Goal: Information Seeking & Learning: Learn about a topic

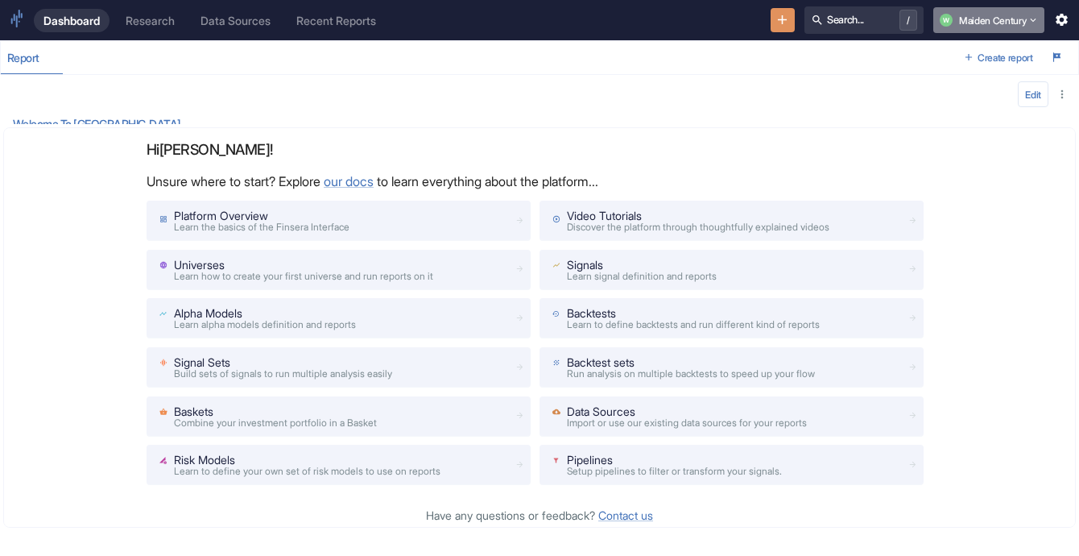
click at [1005, 29] on button "W Maiden Century" at bounding box center [989, 20] width 111 height 26
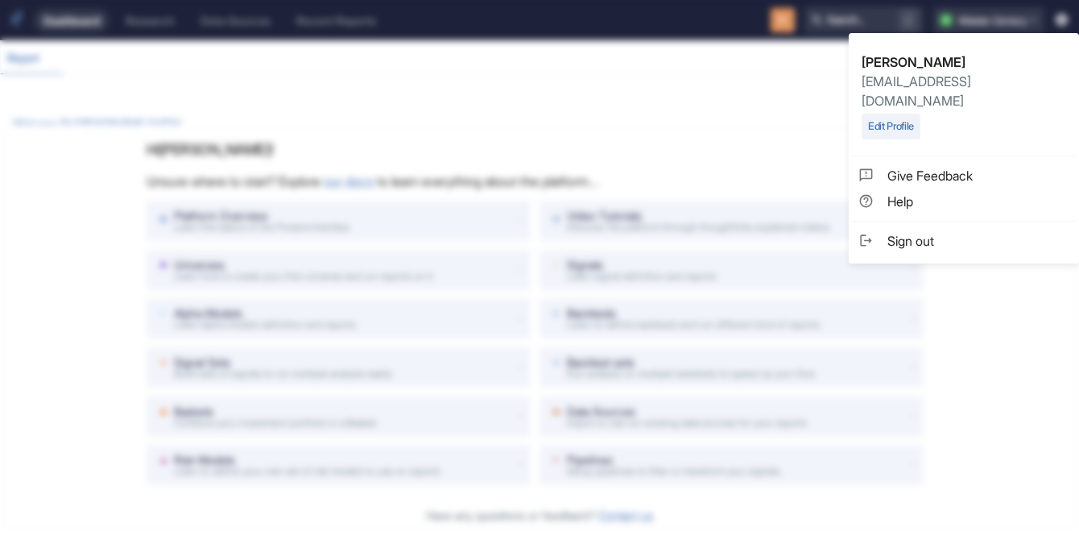
click at [960, 231] on span "Sign out" at bounding box center [979, 240] width 182 height 19
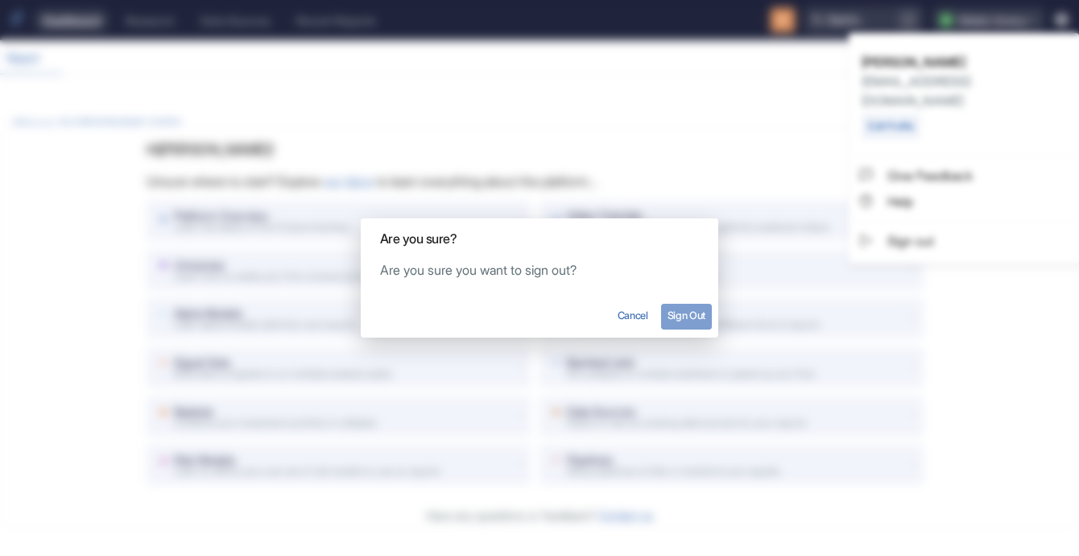
click at [693, 313] on button "Sign Out" at bounding box center [686, 317] width 51 height 26
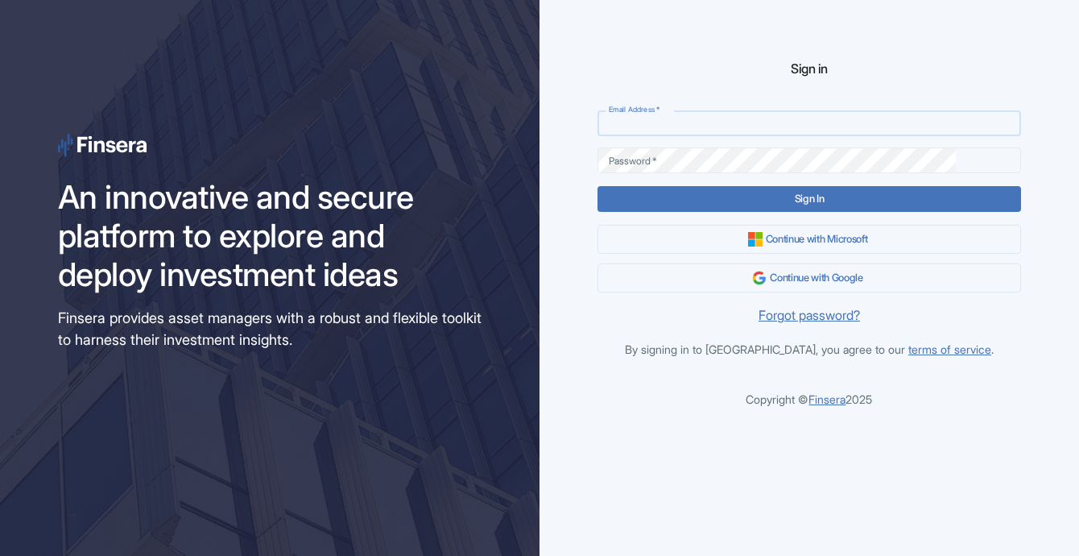
click at [652, 130] on input "Email Address   *" at bounding box center [810, 123] width 424 height 26
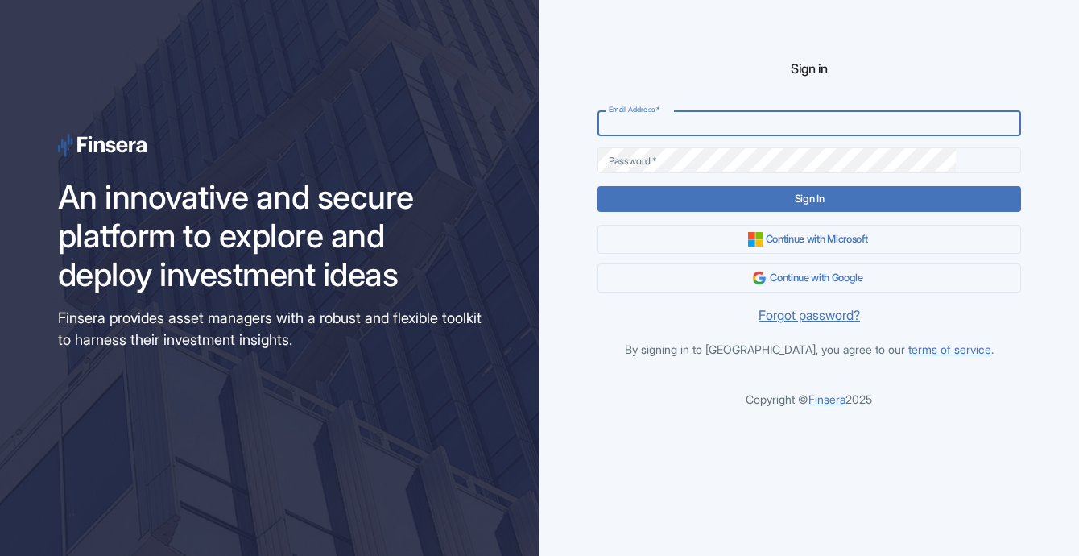
type input "[EMAIL_ADDRESS][DOMAIN_NAME]"
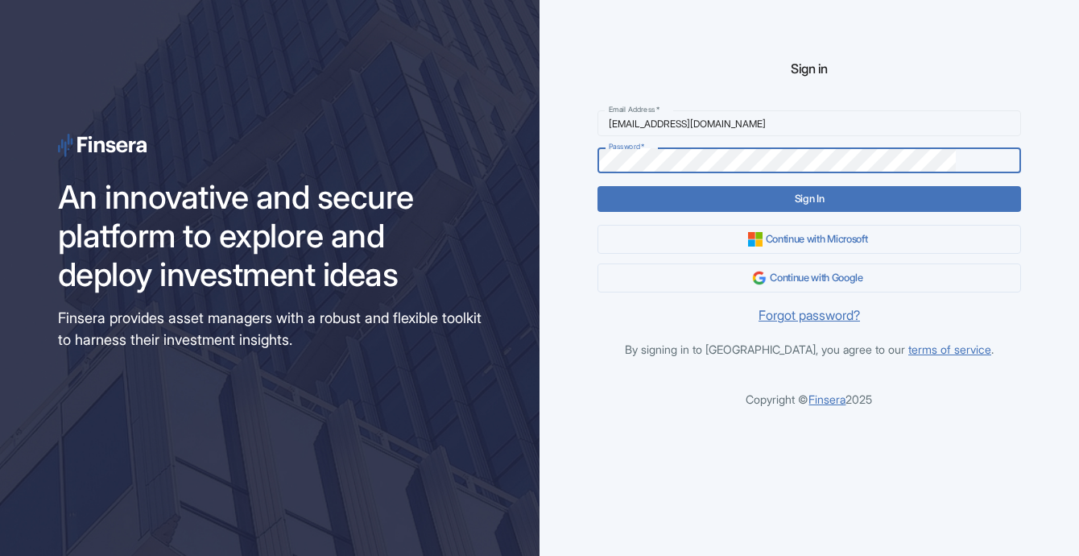
click at [598, 186] on button "Sign In" at bounding box center [810, 199] width 424 height 26
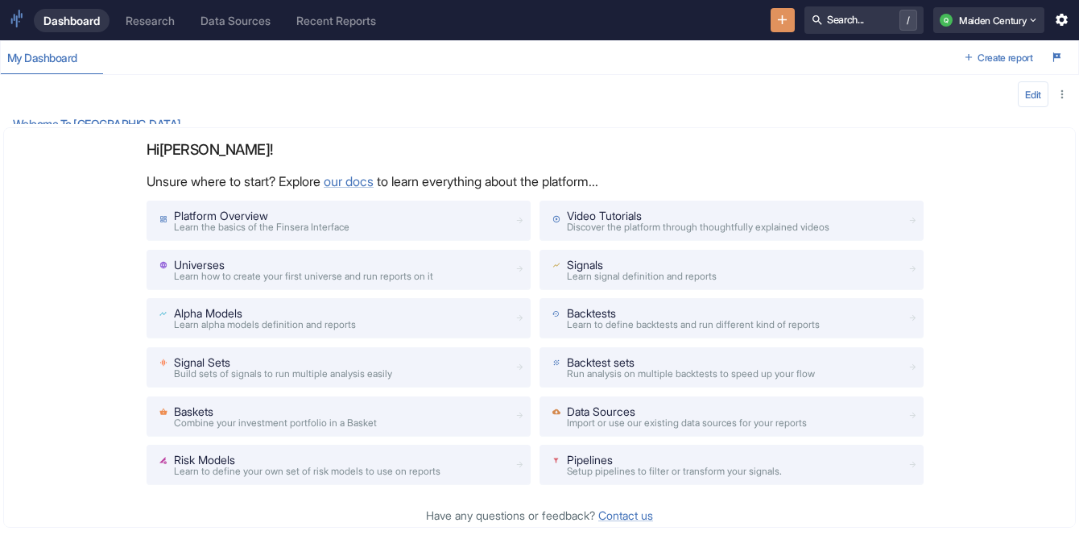
click at [27, 22] on div "Dashboard Research Data Sources Recent Reports Search... / Q Maiden Century" at bounding box center [539, 20] width 1079 height 40
click at [20, 19] on icon at bounding box center [17, 19] width 15 height 18
click at [180, 27] on link "Research" at bounding box center [150, 20] width 68 height 23
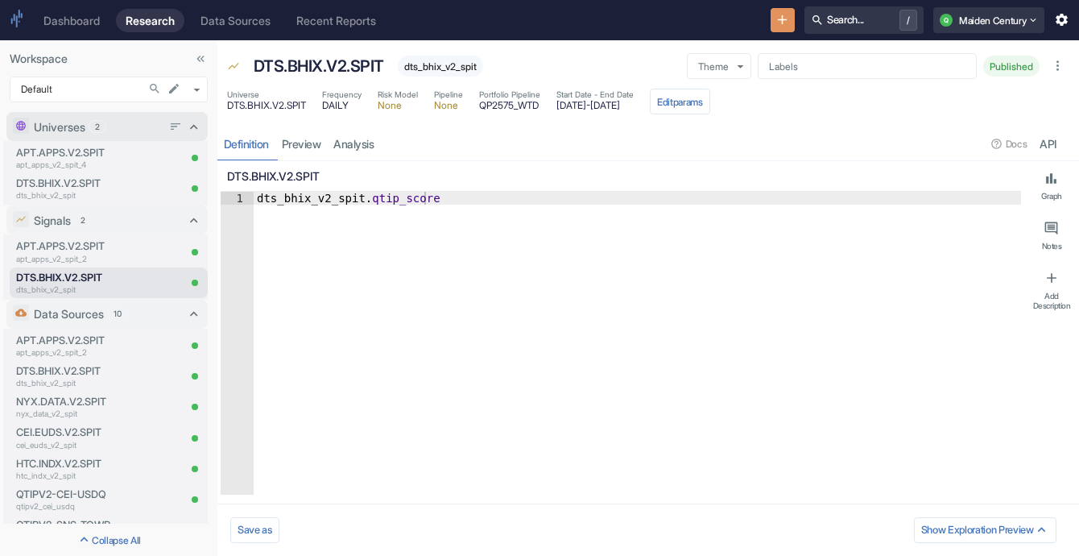
click at [131, 128] on div "Universes 2" at bounding box center [98, 126] width 128 height 17
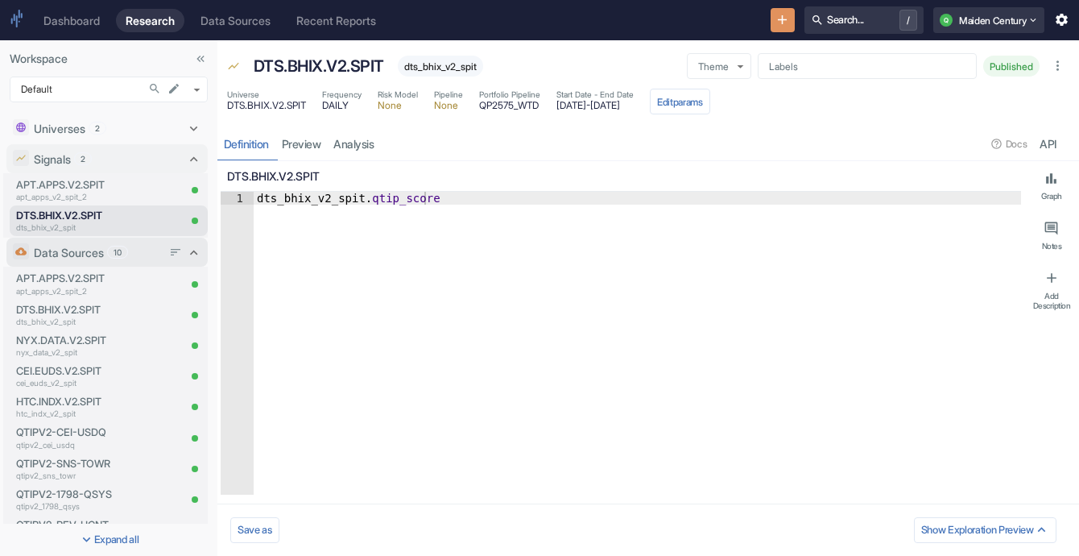
click at [92, 263] on div "Data Sources 10" at bounding box center [106, 252] width 201 height 29
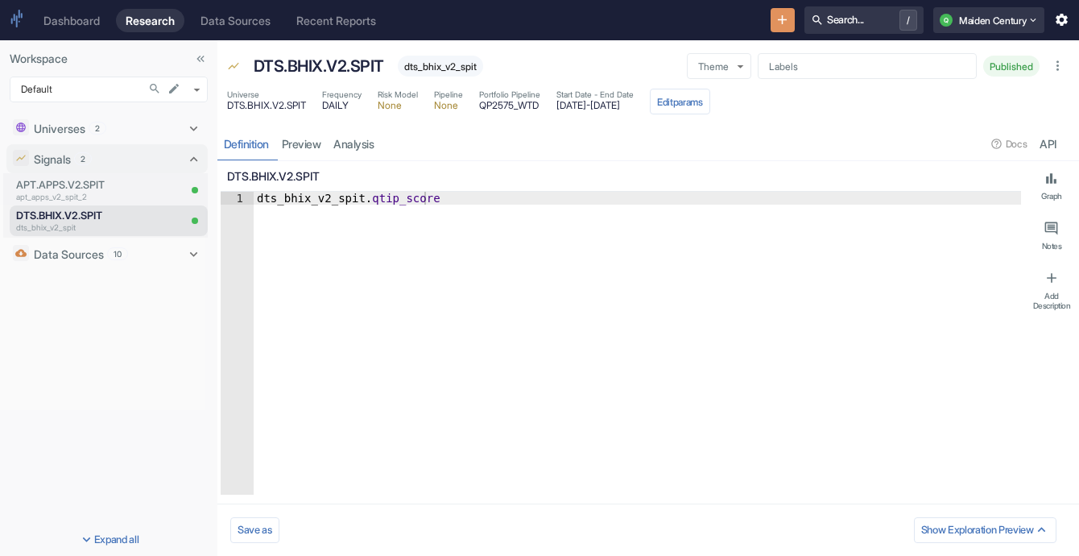
type textarea "x"
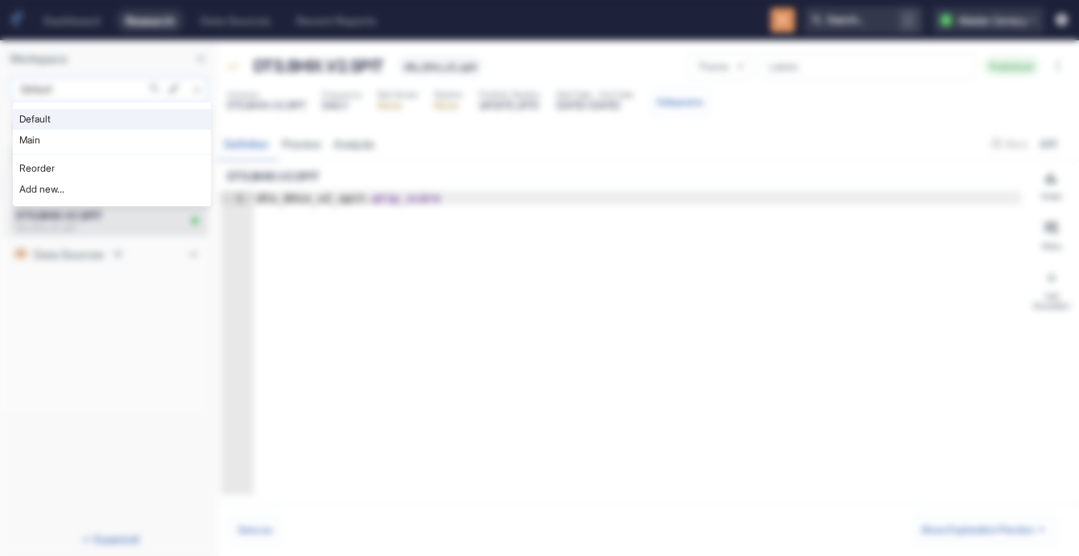
click at [92, 86] on body "Dashboard Research Data Sources Recent Reports Search... / Q Maiden Century Wor…" at bounding box center [539, 278] width 1079 height 556
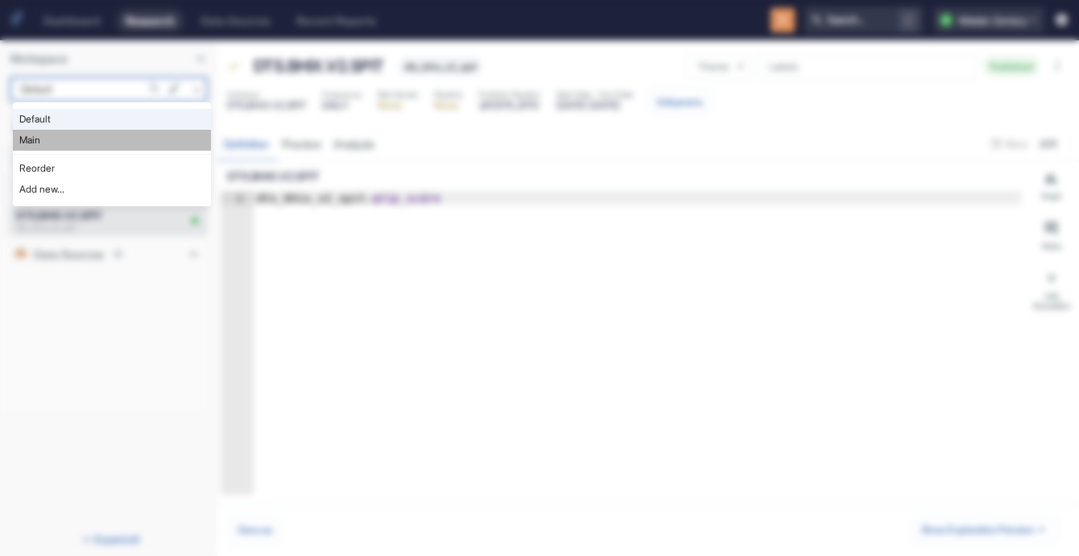
click at [84, 135] on li "Main" at bounding box center [112, 140] width 198 height 21
type input "1008"
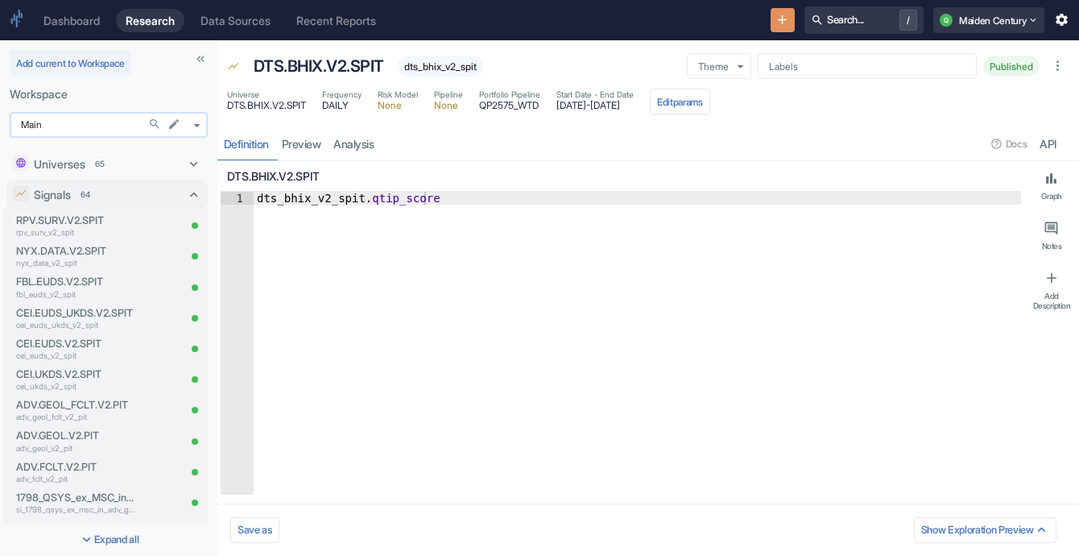
type textarea "x"
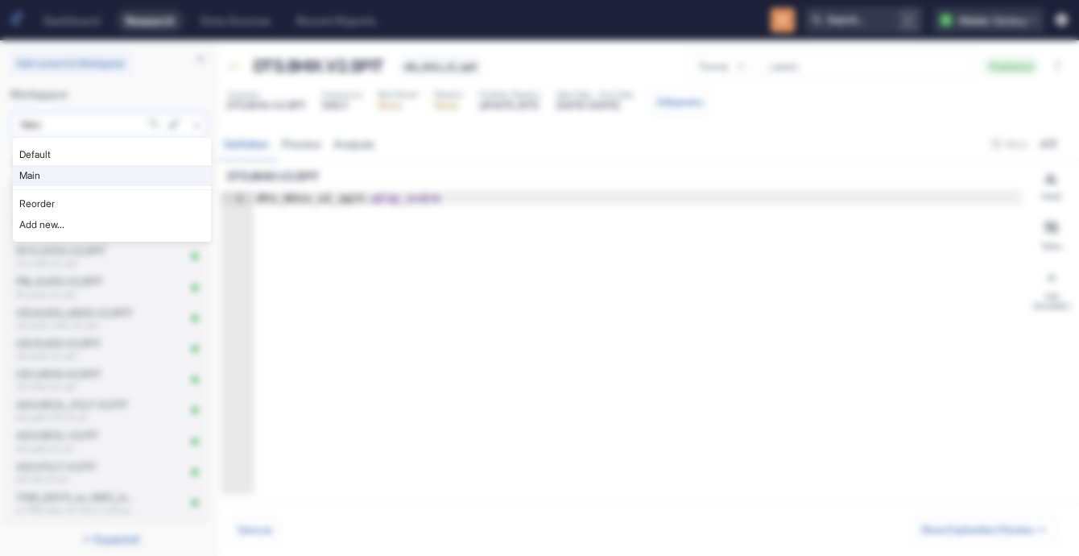
click at [196, 124] on body "Dashboard Research Data Sources Recent Reports Search... / Q Maiden Century Add…" at bounding box center [539, 278] width 1079 height 556
click at [98, 150] on li "Default" at bounding box center [112, 154] width 198 height 21
type input "983"
type textarea "x"
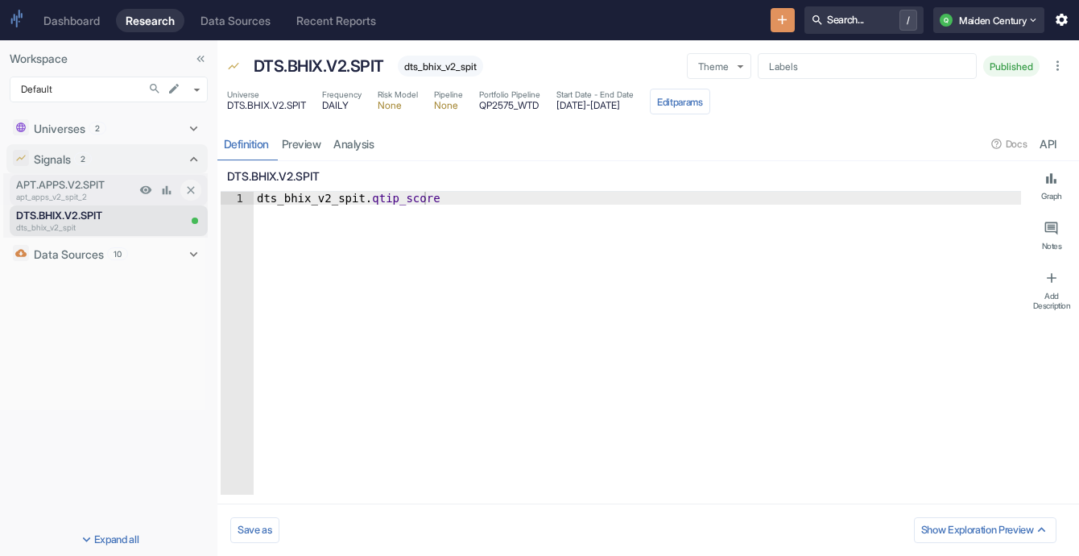
click at [103, 195] on p "apt_apps_v2_spit_2" at bounding box center [75, 197] width 119 height 12
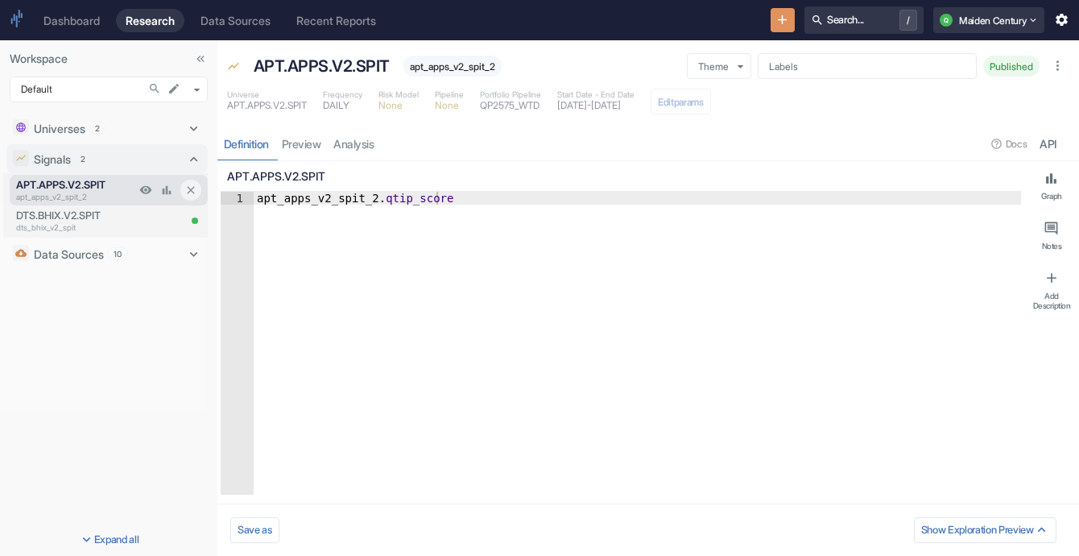
type textarea "x"
click at [97, 222] on p "dts_bhix_v2_spit" at bounding box center [75, 228] width 119 height 12
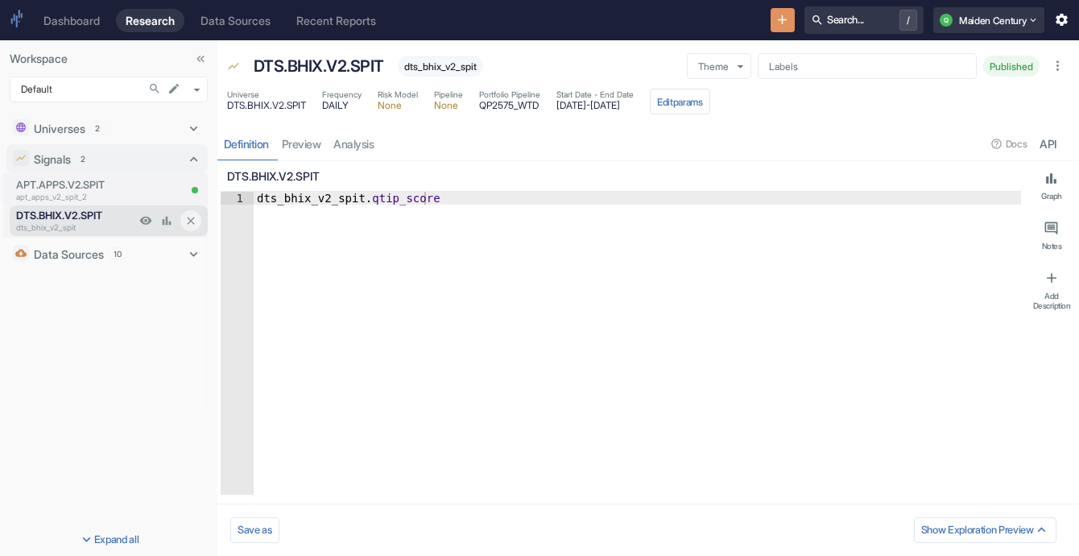
type textarea "x"
click at [84, 189] on p "APT.APPS.V2.SPIT" at bounding box center [75, 184] width 119 height 15
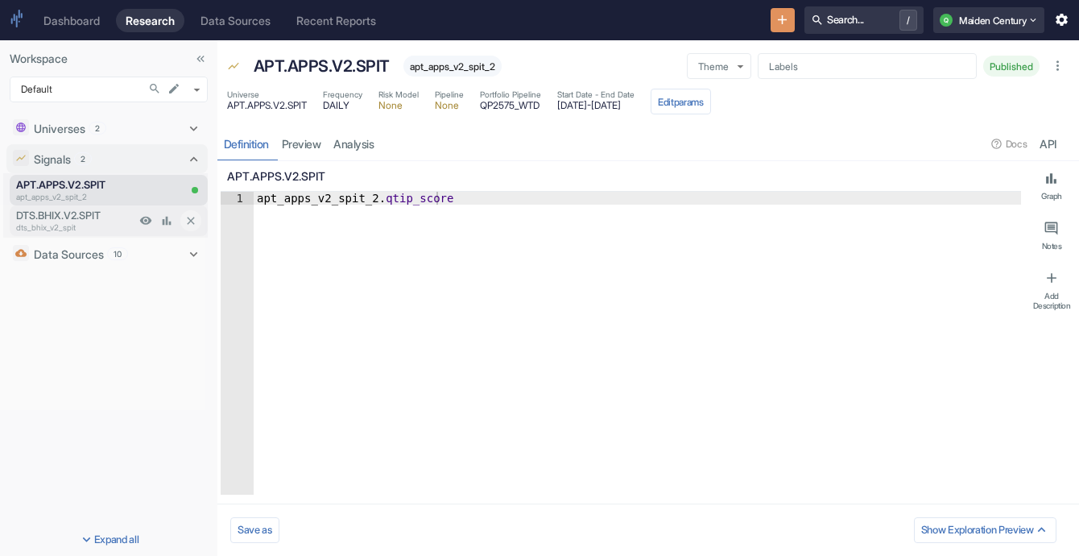
type textarea "x"
click at [74, 213] on p "DTS.BHIX.V2.SPIT" at bounding box center [75, 215] width 119 height 15
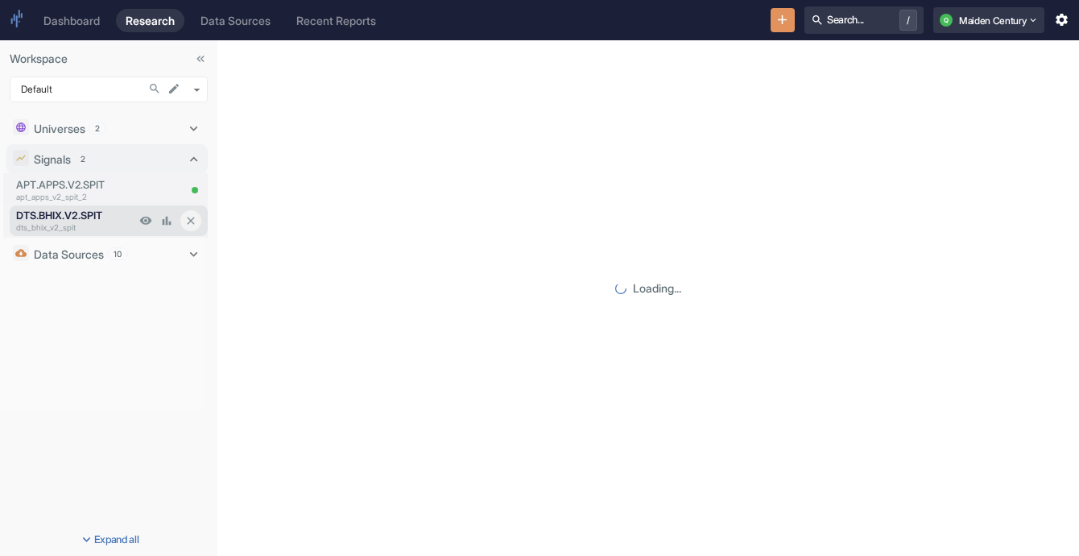
click at [74, 213] on p "DTS.BHIX.V2.SPIT" at bounding box center [75, 215] width 119 height 15
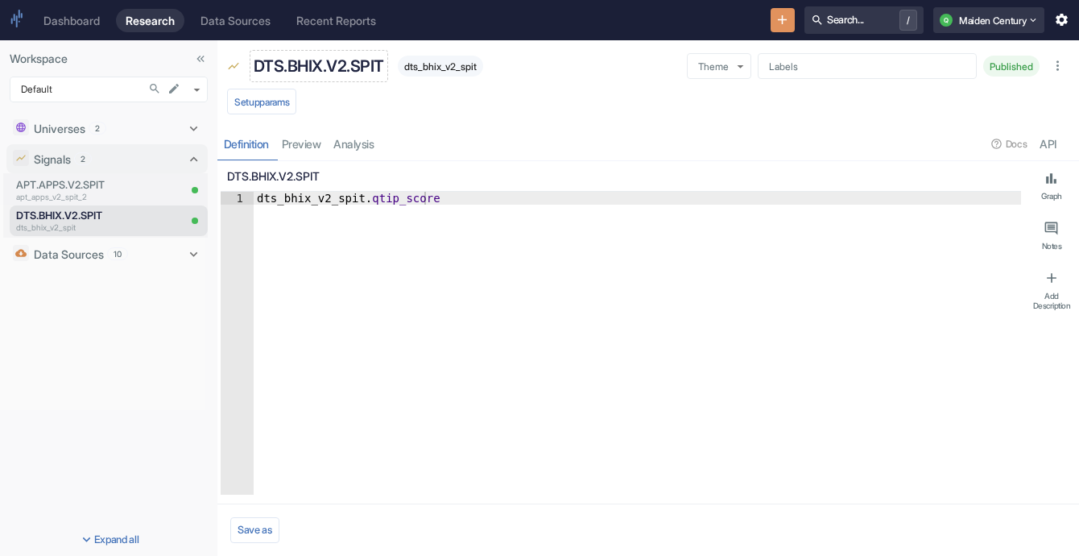
click at [307, 59] on p "DTS.BHIX.V2.SPIT" at bounding box center [319, 66] width 131 height 24
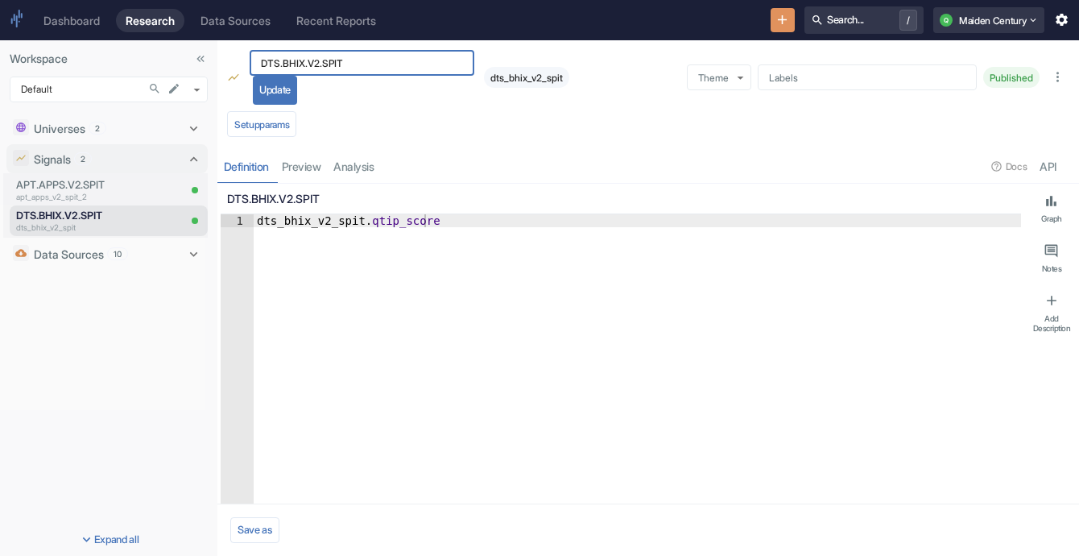
click at [307, 59] on input "DTS.BHIX.V2.SPIT" at bounding box center [362, 63] width 225 height 26
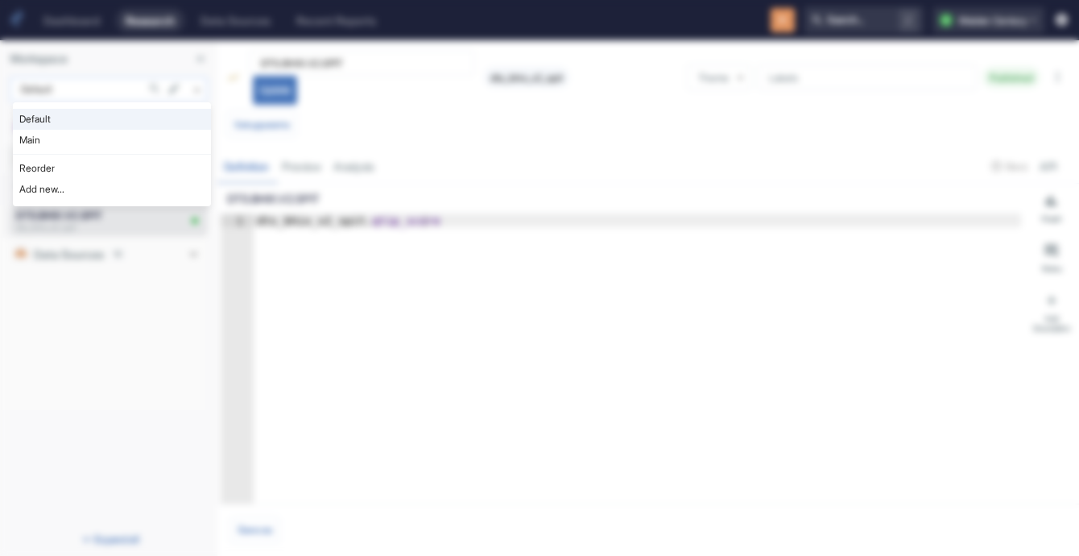
click at [108, 89] on body "Dashboard Research Data Sources Recent Reports Search... / Q Maiden Century Wor…" at bounding box center [539, 278] width 1079 height 556
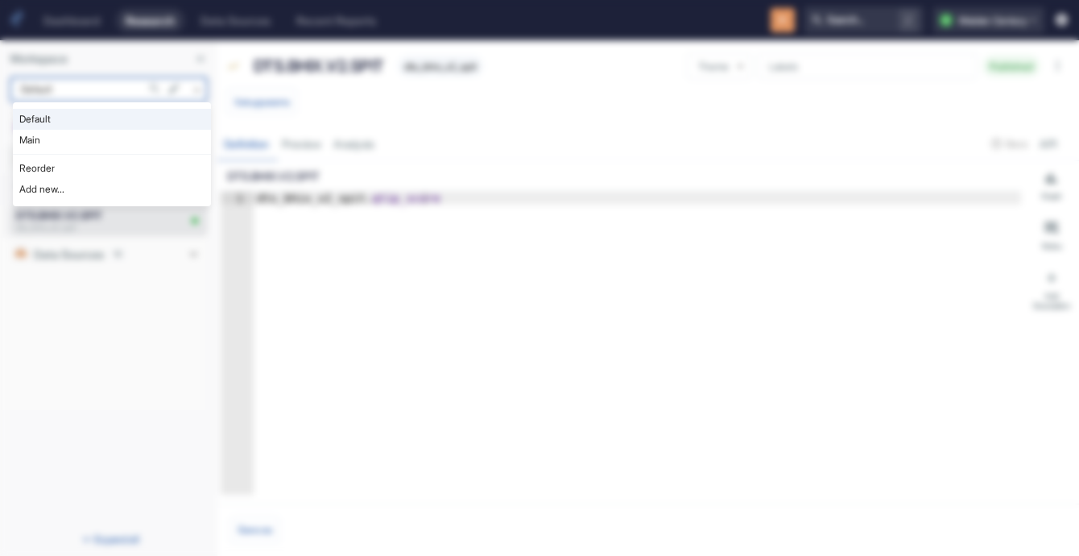
type textarea "x"
click at [110, 135] on li "Main" at bounding box center [112, 140] width 198 height 21
type input "1008"
type textarea "x"
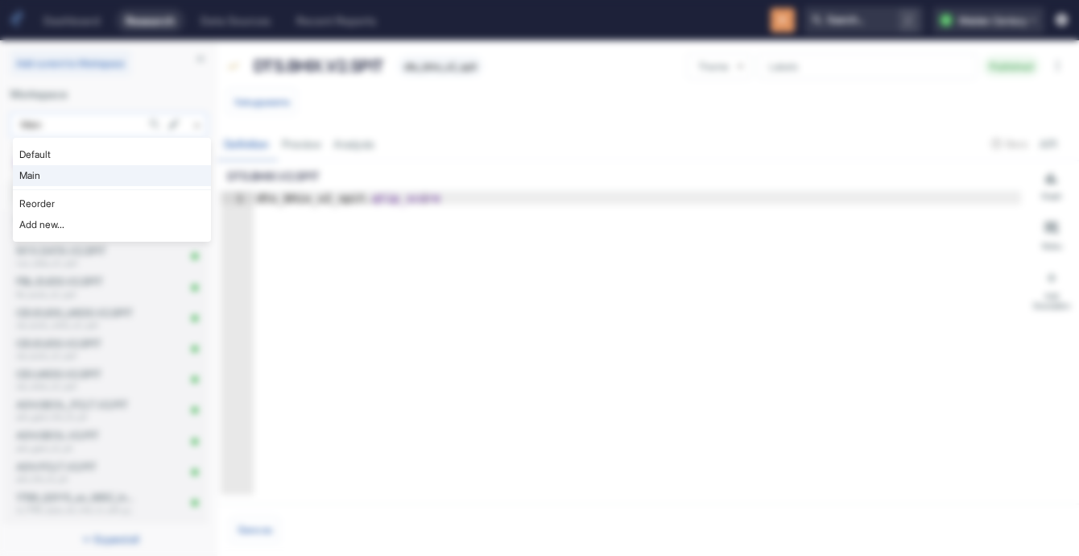
click at [198, 119] on body "Dashboard Research Data Sources Recent Reports Search... / Q Maiden Century Add…" at bounding box center [539, 278] width 1079 height 556
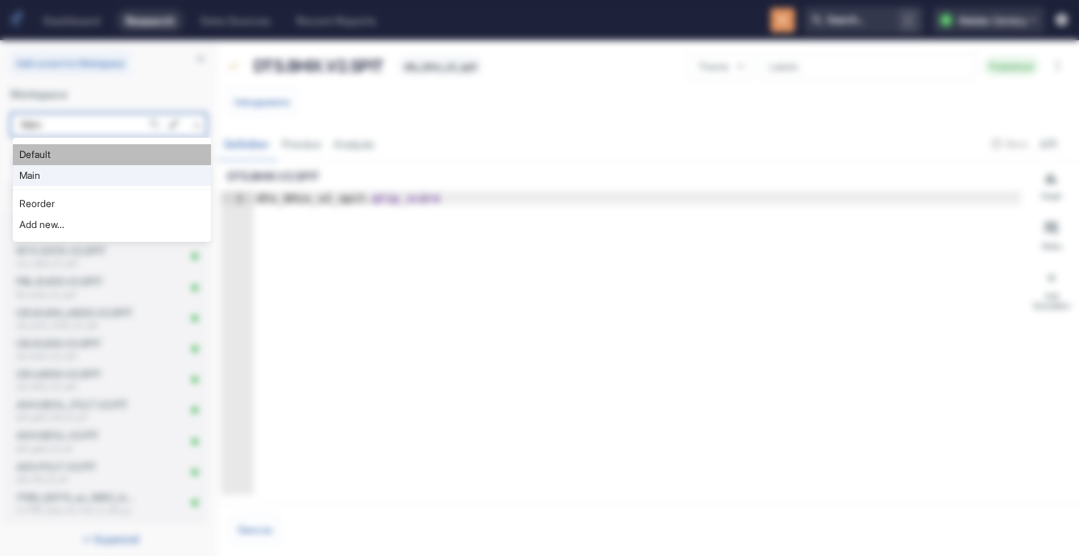
click at [170, 155] on li "Default" at bounding box center [112, 154] width 198 height 21
type input "983"
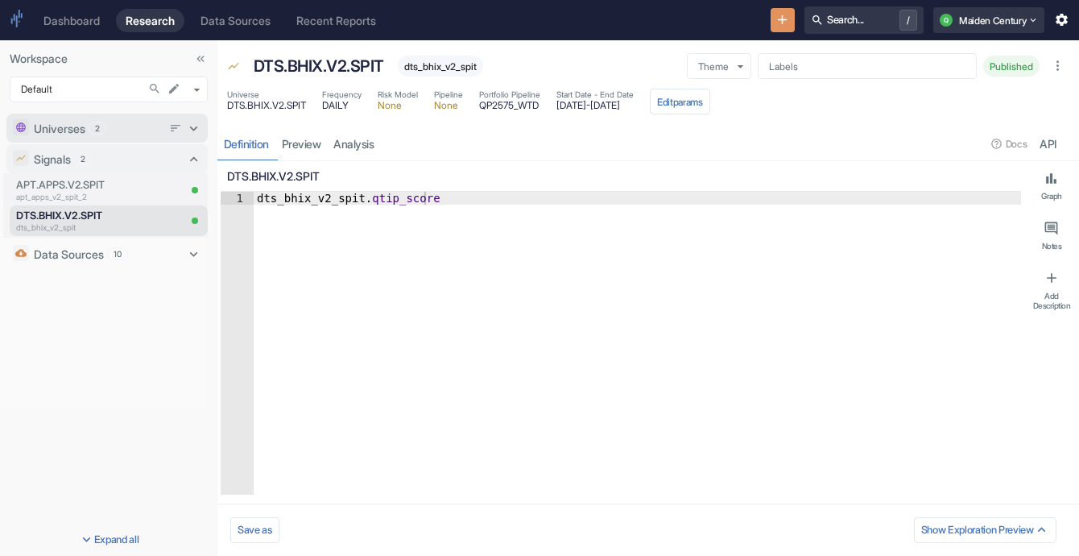
click at [191, 123] on icon at bounding box center [193, 128] width 15 height 15
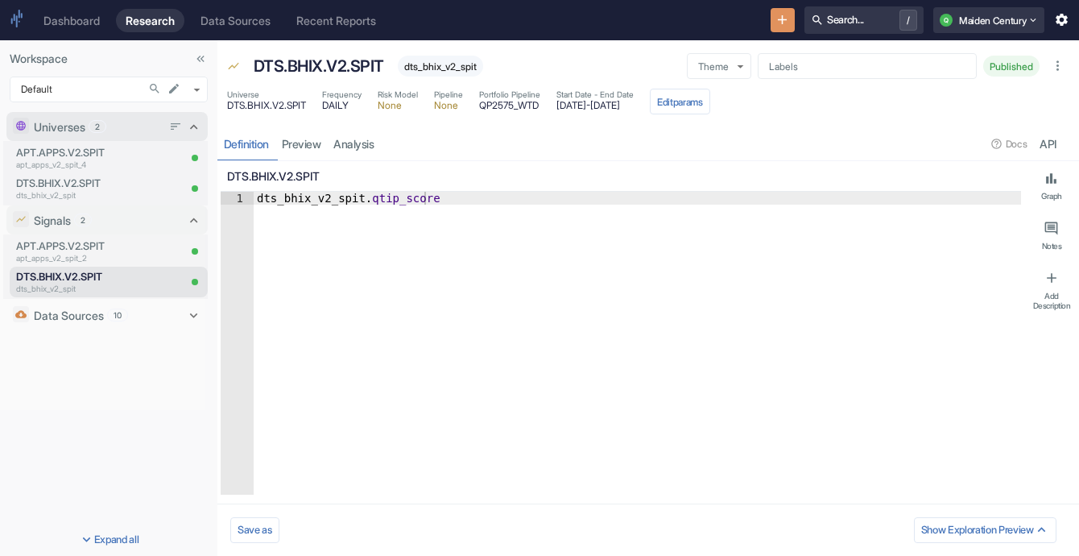
type textarea "x"
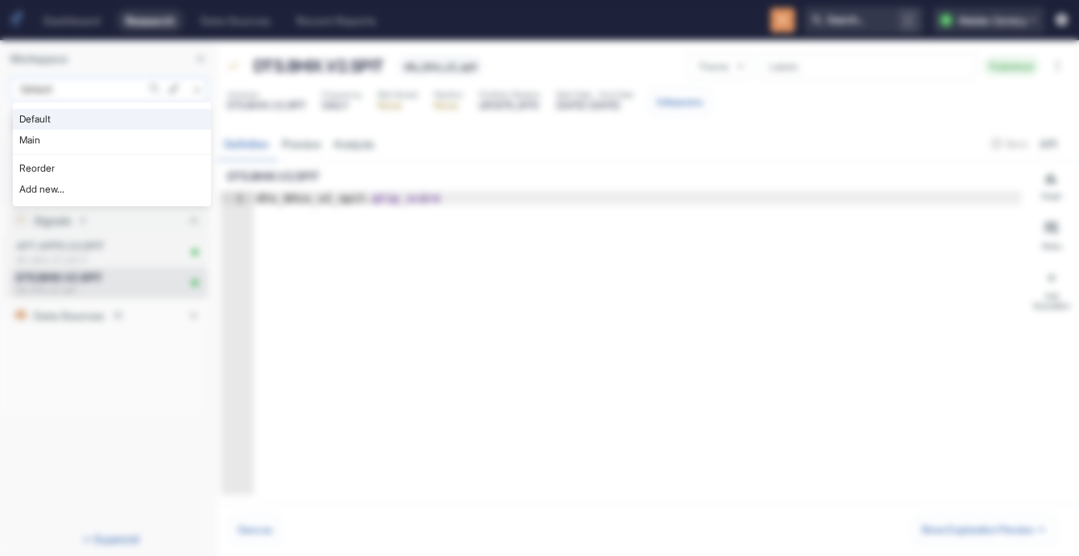
click at [191, 81] on body "Dashboard Research Data Sources Recent Reports Search... / Q Maiden Century Wor…" at bounding box center [539, 278] width 1079 height 556
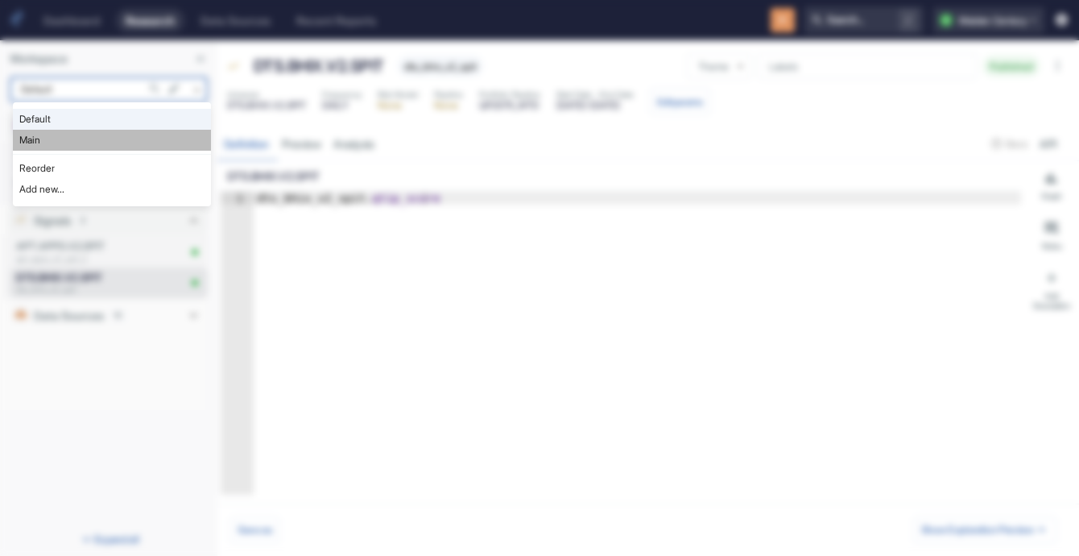
click at [167, 132] on li "Main" at bounding box center [112, 140] width 198 height 21
type input "1008"
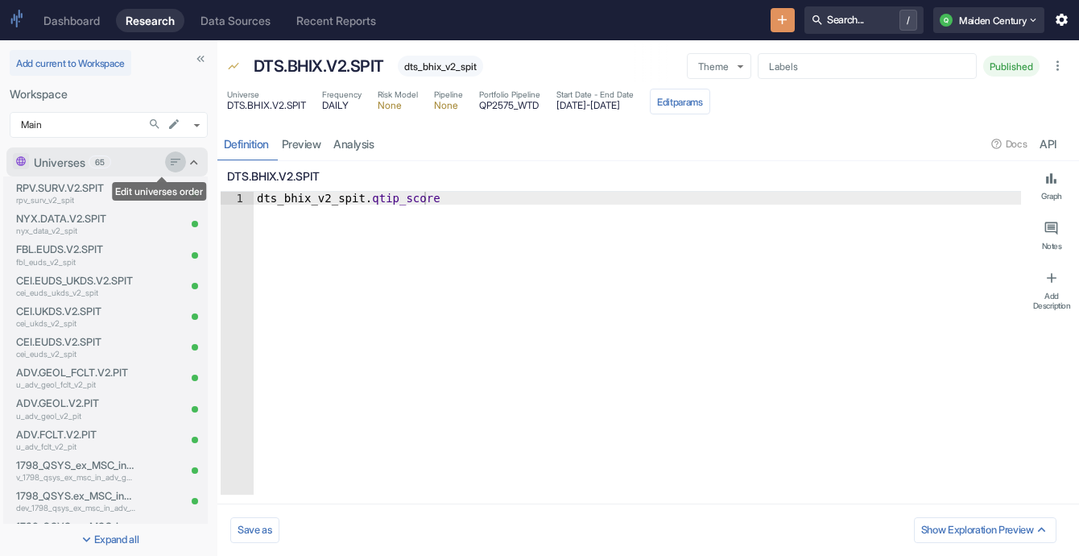
click at [171, 160] on button "Edit universes order" at bounding box center [175, 161] width 21 height 21
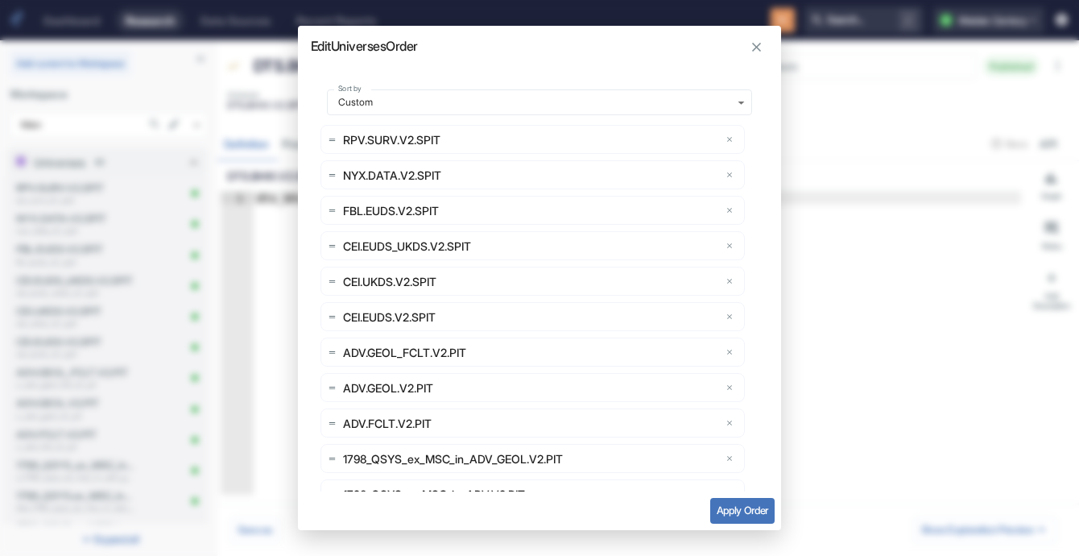
click at [183, 160] on div "Edit Universes Order Sort by Custom custom Sort by RPV.SURV.V2.SPIT NYX.DATA.V2…" at bounding box center [539, 278] width 1079 height 556
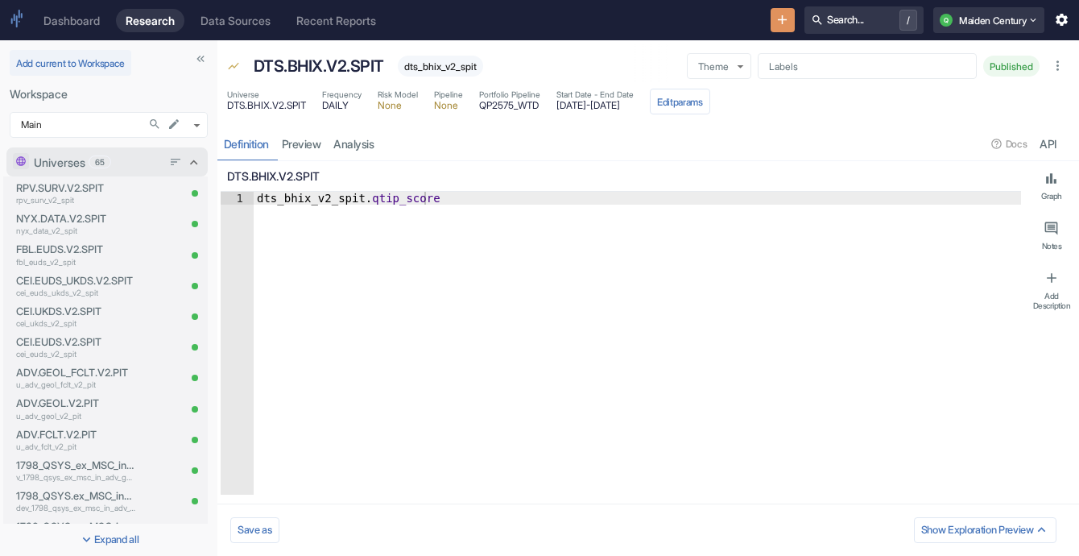
click at [190, 161] on icon at bounding box center [194, 162] width 8 height 5
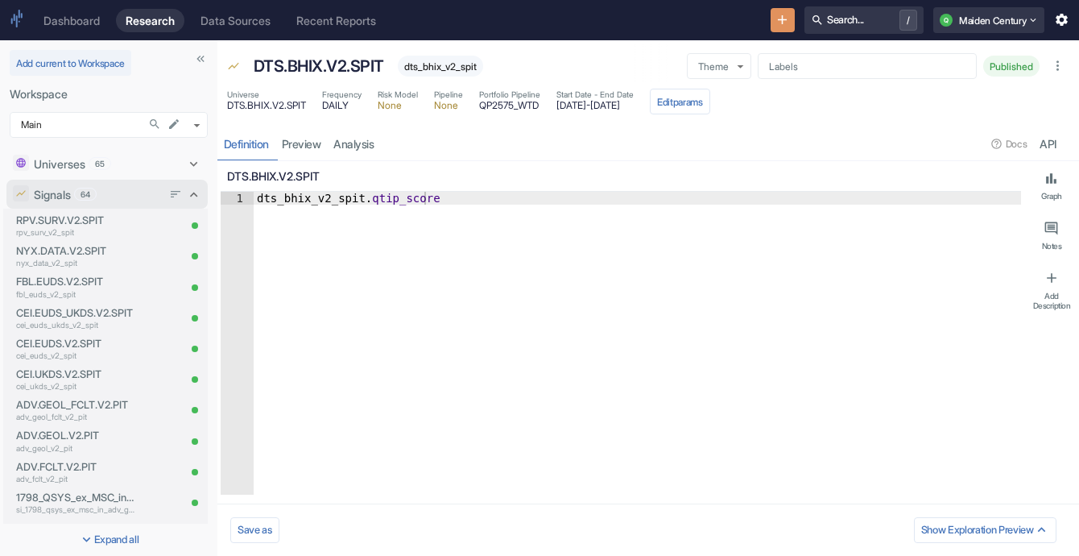
click at [186, 197] on icon at bounding box center [193, 194] width 15 height 15
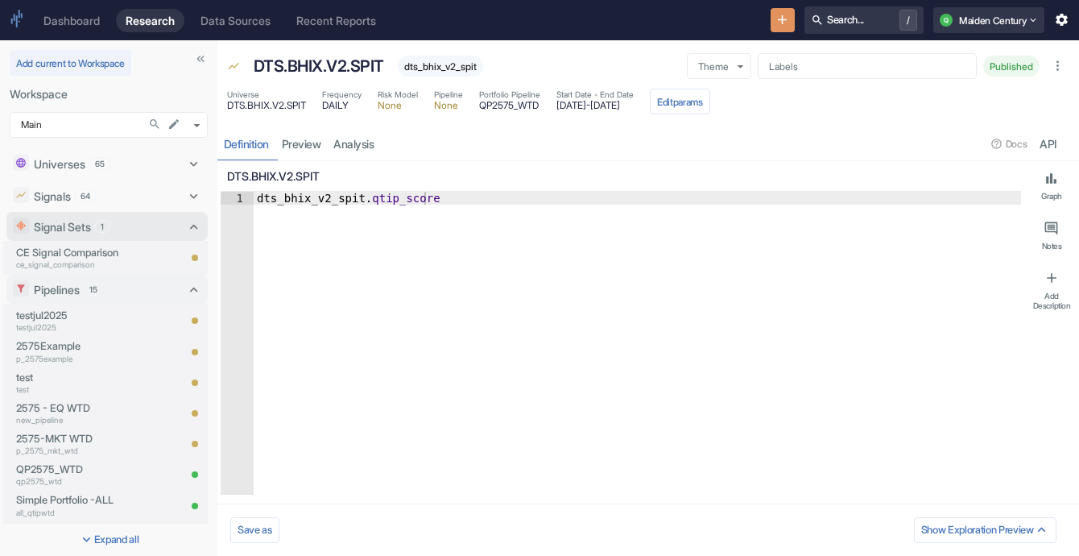
click at [182, 234] on div "Signal Sets 1" at bounding box center [106, 226] width 201 height 29
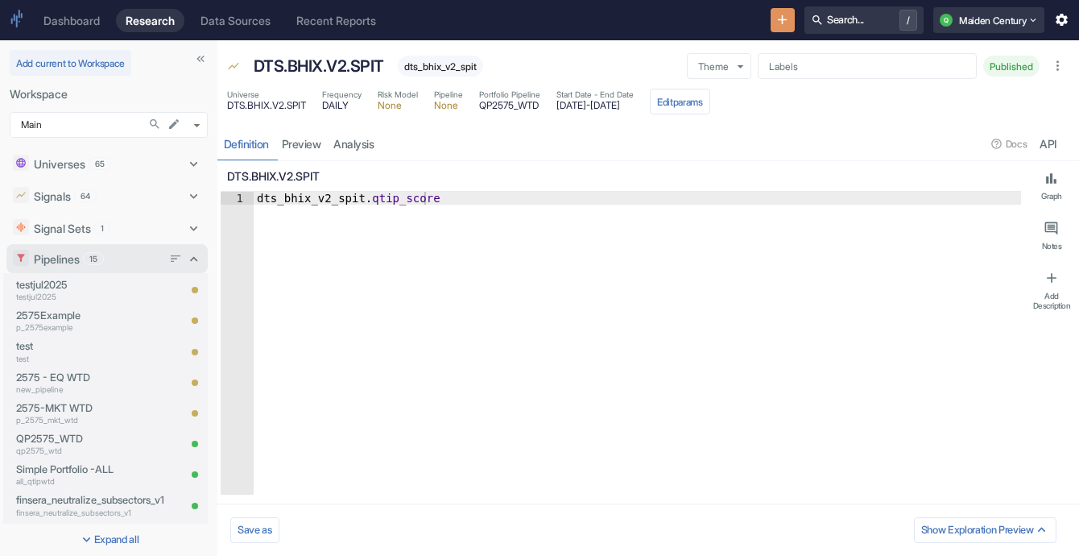
click at [179, 250] on div "Pipelines 15" at bounding box center [106, 258] width 201 height 29
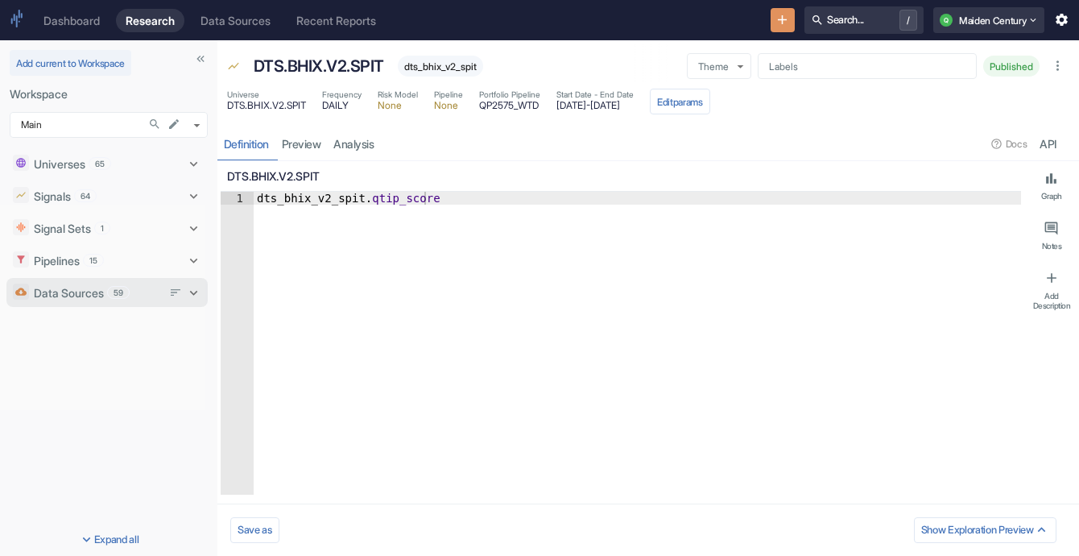
click at [197, 285] on icon at bounding box center [193, 292] width 15 height 15
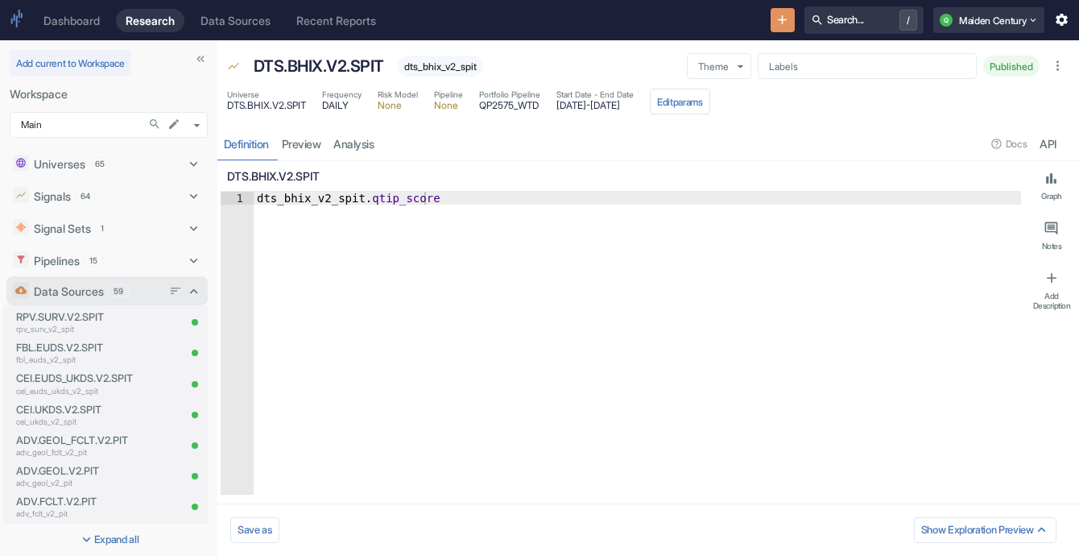
click at [197, 284] on div "Universes 65 RPV.SURV.V2.SPIT rpv_surv_v2_spit NYX.DATA.V2.SPIT nyx_data_v2_spi…" at bounding box center [109, 332] width 218 height 383
click at [186, 290] on icon at bounding box center [193, 291] width 15 height 15
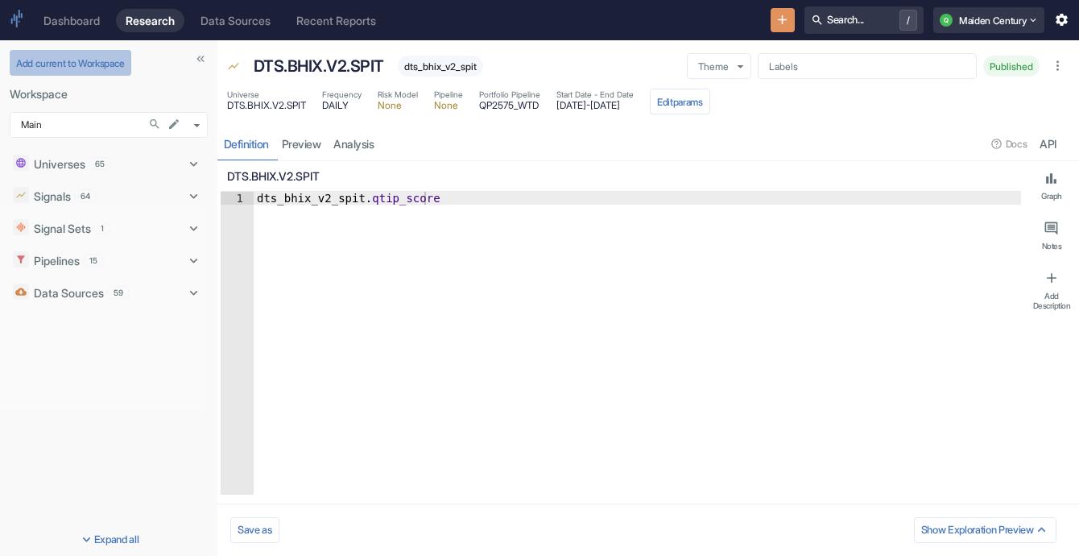
click at [82, 70] on button "Add current to Workspace" at bounding box center [71, 63] width 122 height 26
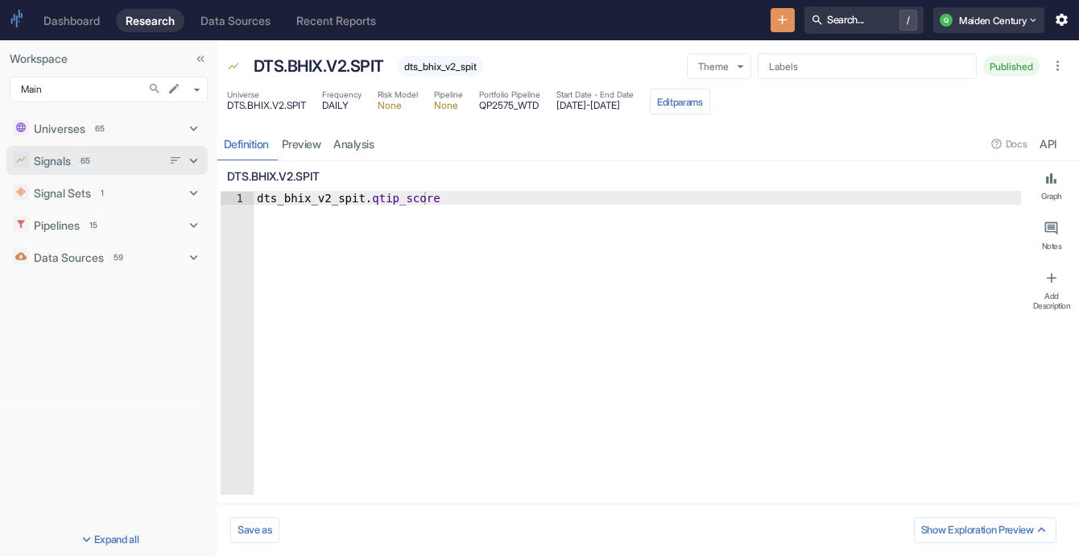
click at [110, 167] on div "Signals 65" at bounding box center [98, 160] width 128 height 17
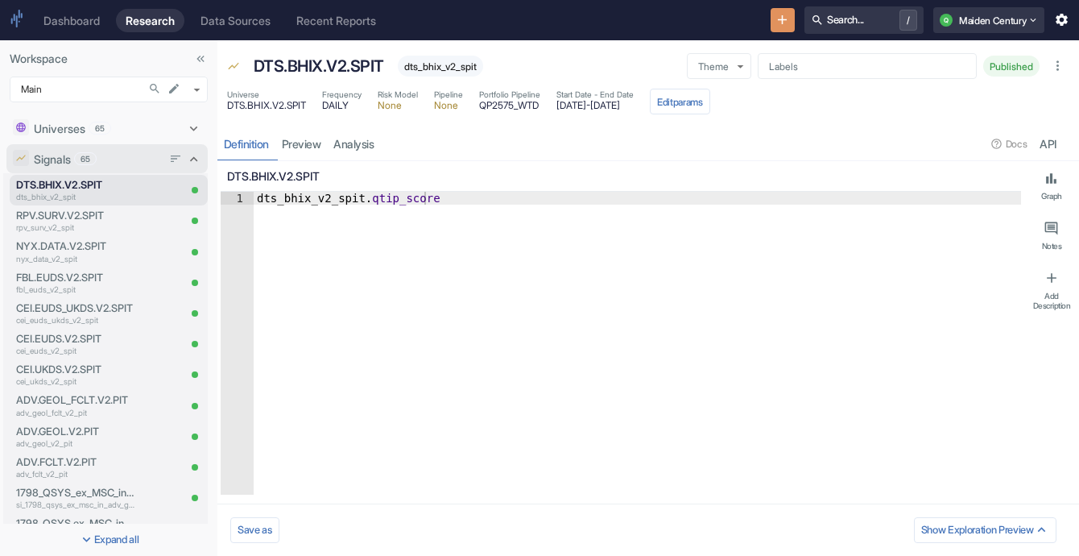
type textarea "x"
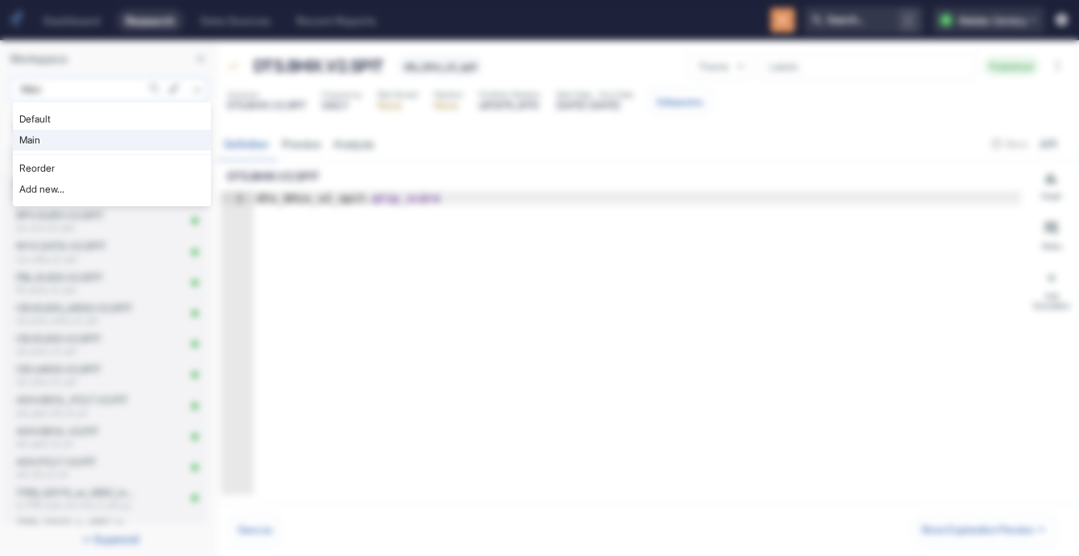
click at [135, 89] on body "Dashboard Research Data Sources Recent Reports Search... / Q Maiden Century Wor…" at bounding box center [539, 278] width 1079 height 556
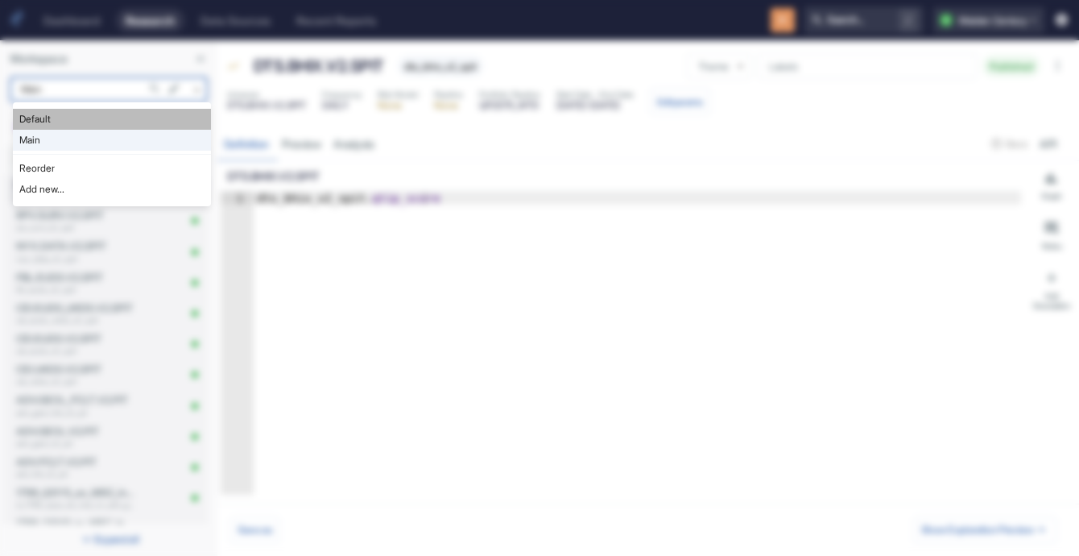
click at [109, 118] on li "Default" at bounding box center [112, 119] width 198 height 21
type input "983"
type textarea "x"
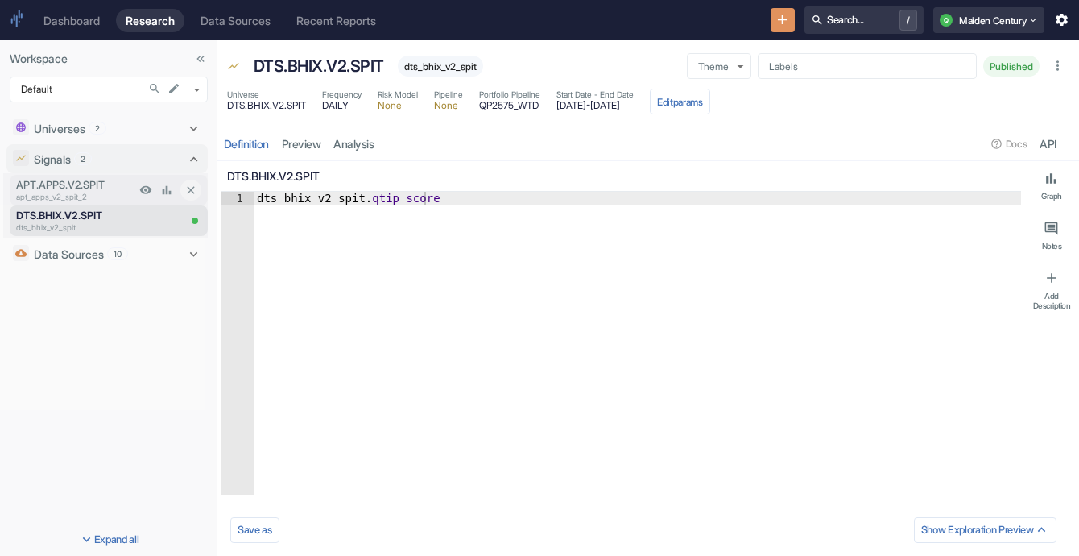
click at [98, 195] on p "apt_apps_v2_spit_2" at bounding box center [75, 197] width 119 height 12
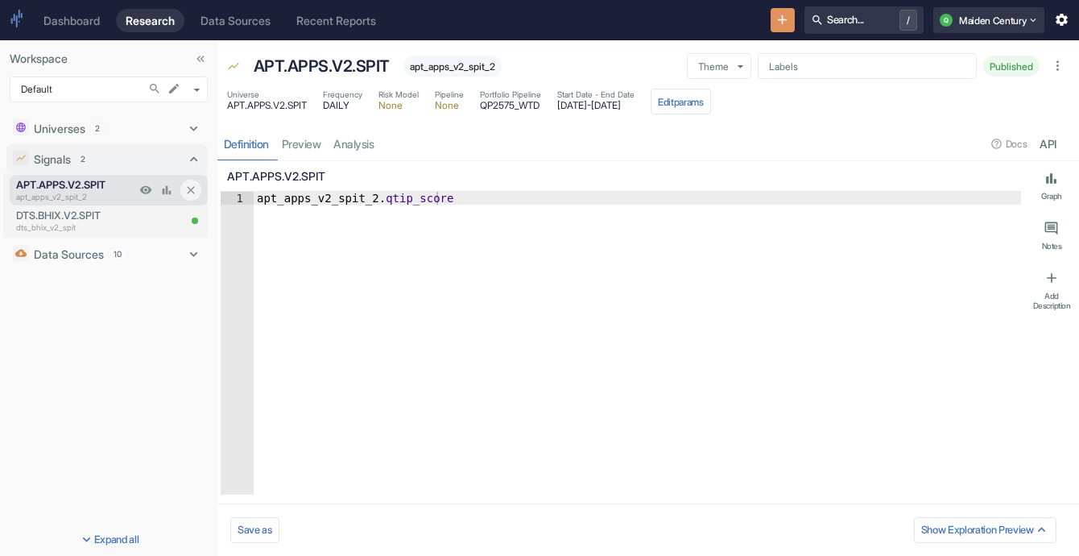
type textarea "x"
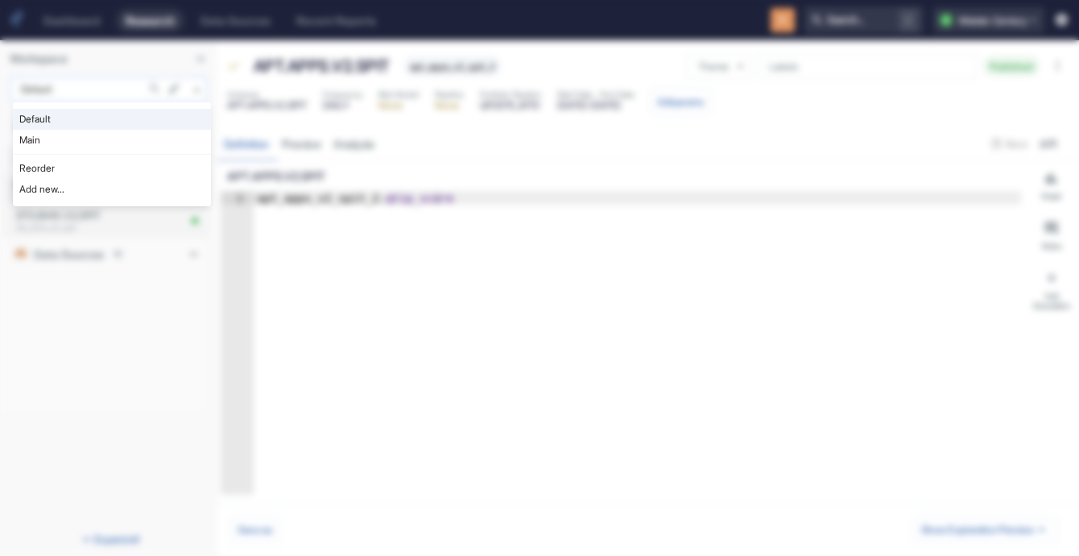
click at [89, 83] on body "Dashboard Research Data Sources Recent Reports Search... / Q Maiden Century Wor…" at bounding box center [539, 278] width 1079 height 556
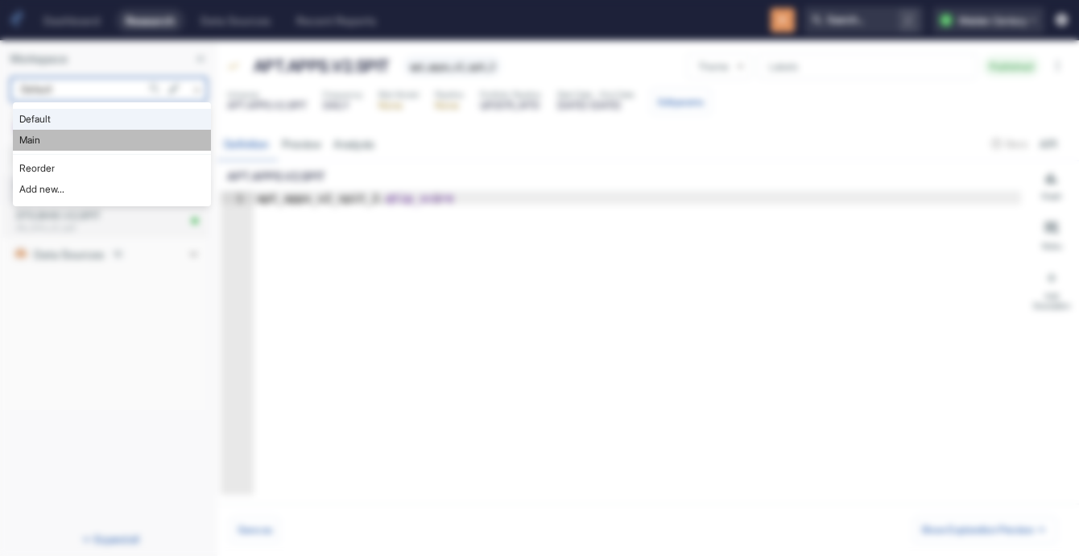
click at [86, 135] on li "Main" at bounding box center [112, 140] width 198 height 21
type input "1008"
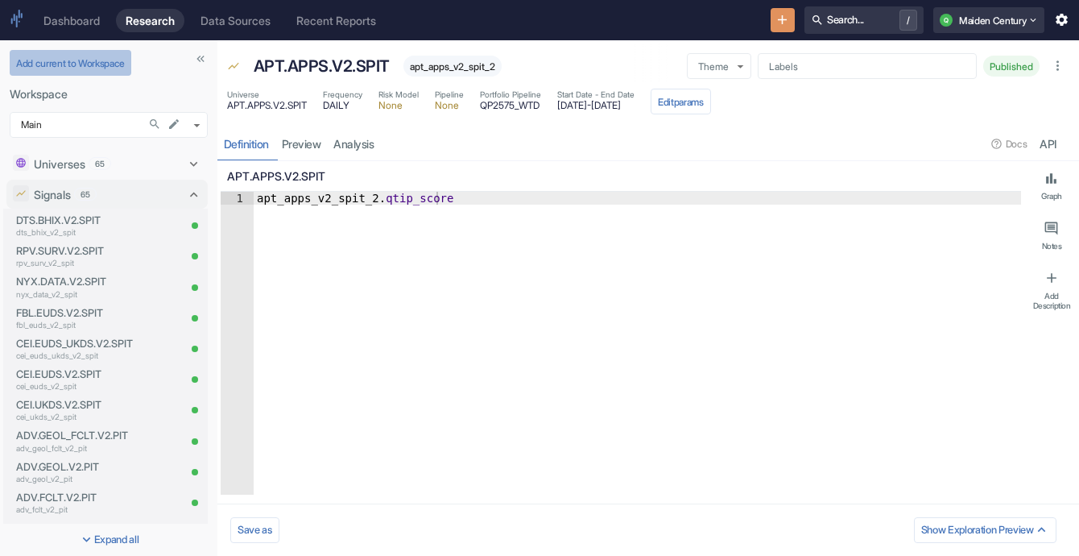
click at [96, 68] on button "Add current to Workspace" at bounding box center [71, 63] width 122 height 26
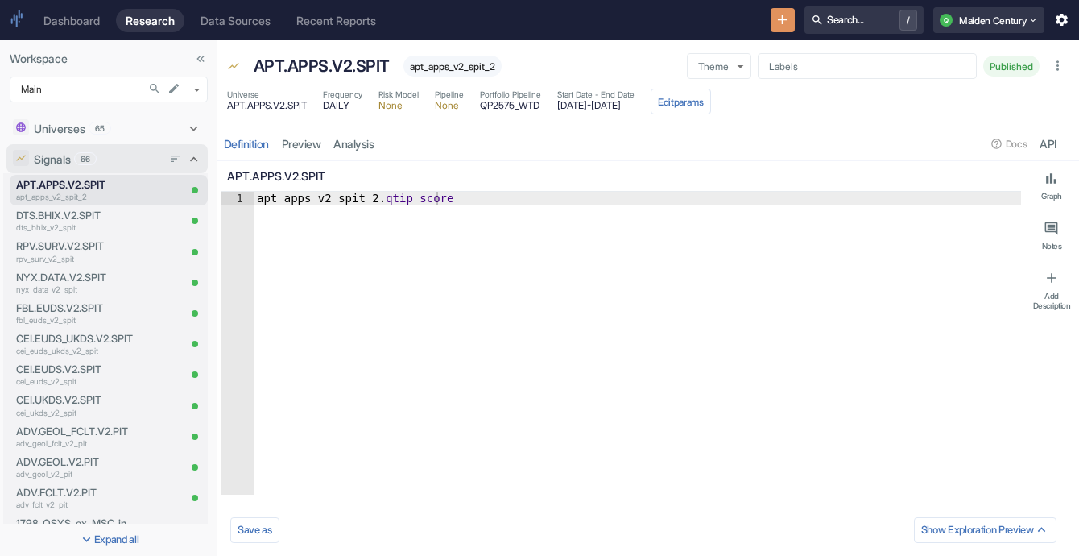
click at [75, 163] on div "Signals 66" at bounding box center [98, 159] width 128 height 17
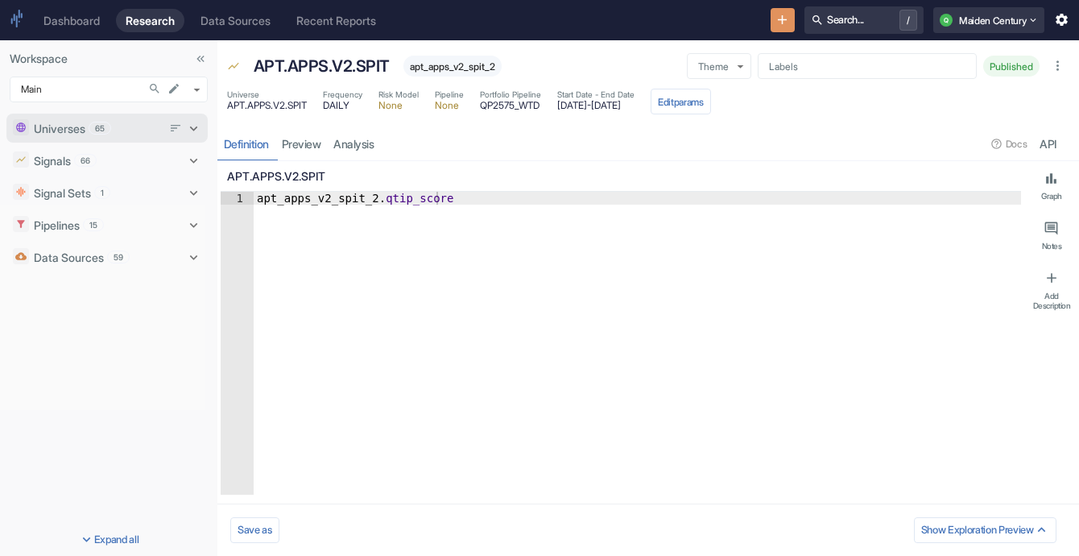
click at [88, 132] on div "Universes 65" at bounding box center [98, 128] width 128 height 17
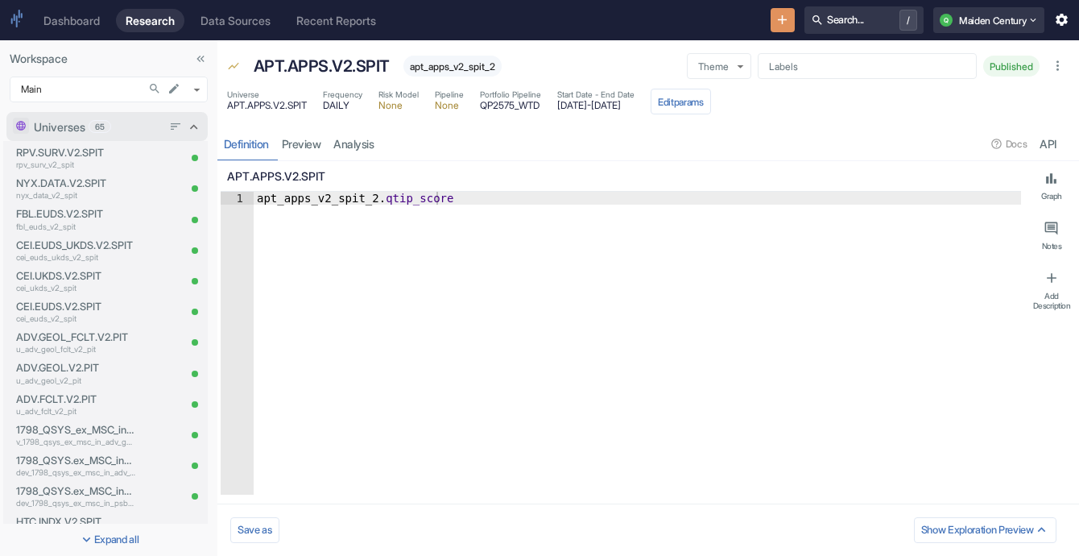
click at [85, 122] on p "Universes" at bounding box center [60, 126] width 52 height 17
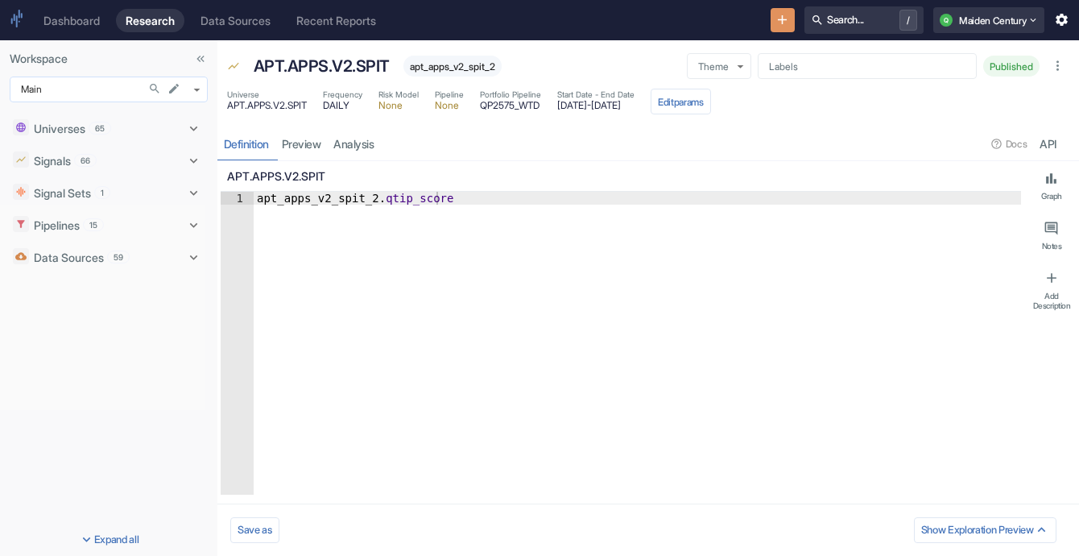
type textarea "x"
click at [197, 89] on body "Dashboard Research Data Sources Recent Reports Search... / Q Maiden Century Wor…" at bounding box center [539, 278] width 1079 height 556
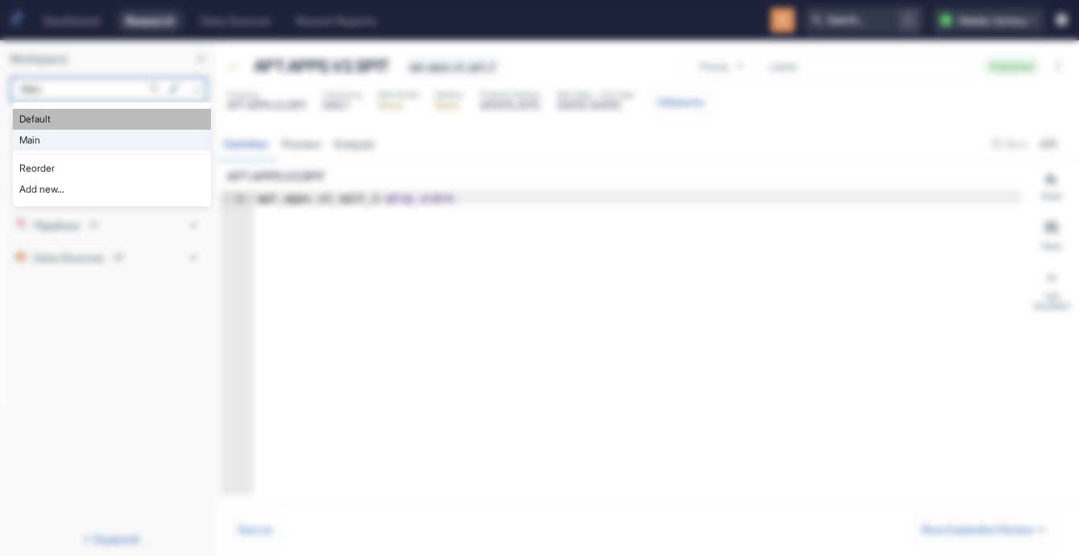
click at [108, 121] on li "Default" at bounding box center [112, 119] width 198 height 21
type input "983"
type textarea "x"
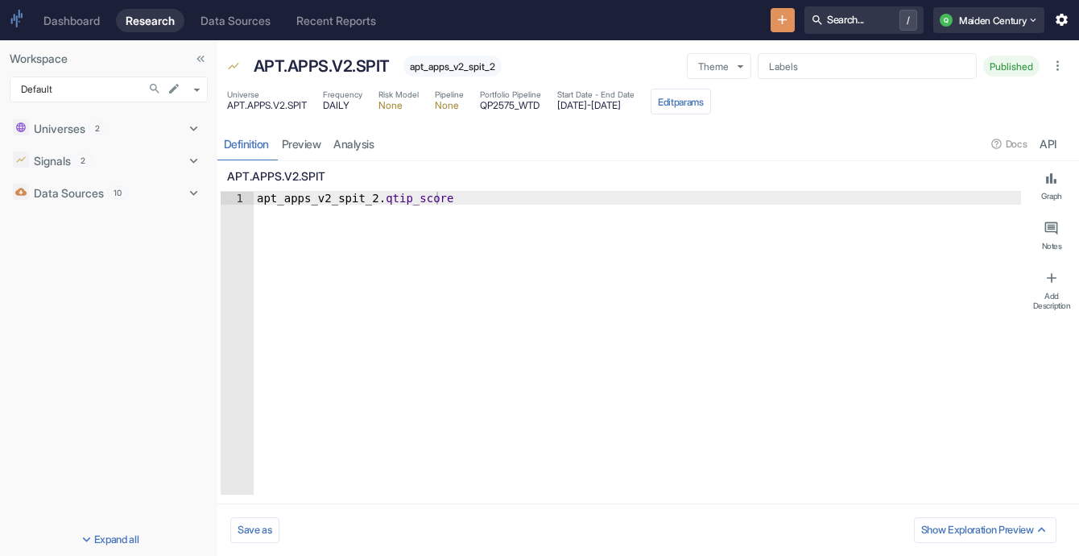
click at [108, 121] on div "Universes 2" at bounding box center [108, 128] width 149 height 17
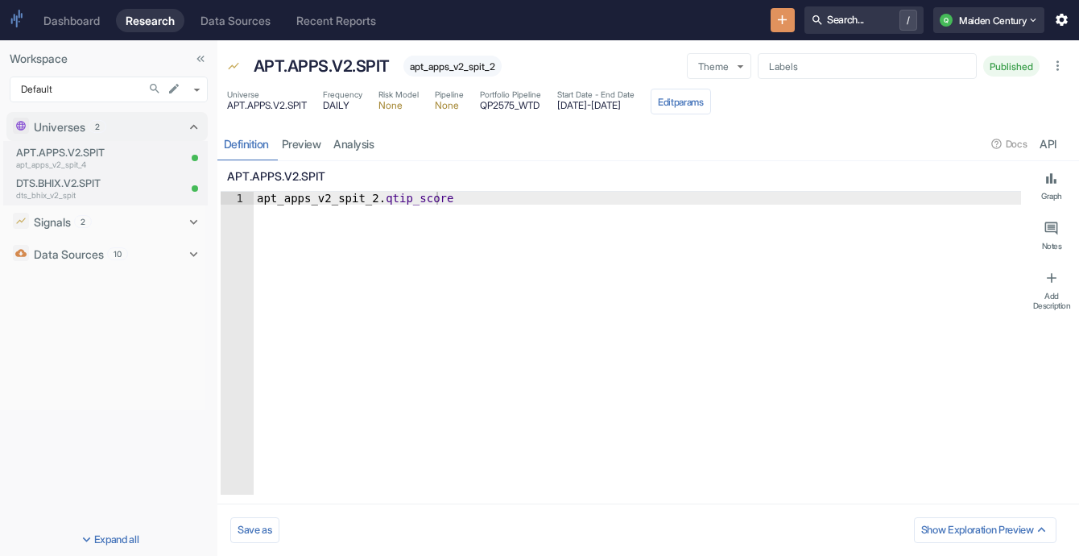
type textarea "x"
click at [108, 172] on div "APT.APPS.V2.SPIT apt_apps_v2_spit_4" at bounding box center [73, 158] width 126 height 31
click at [89, 162] on p "apt_apps_v2_spit_4" at bounding box center [75, 165] width 119 height 12
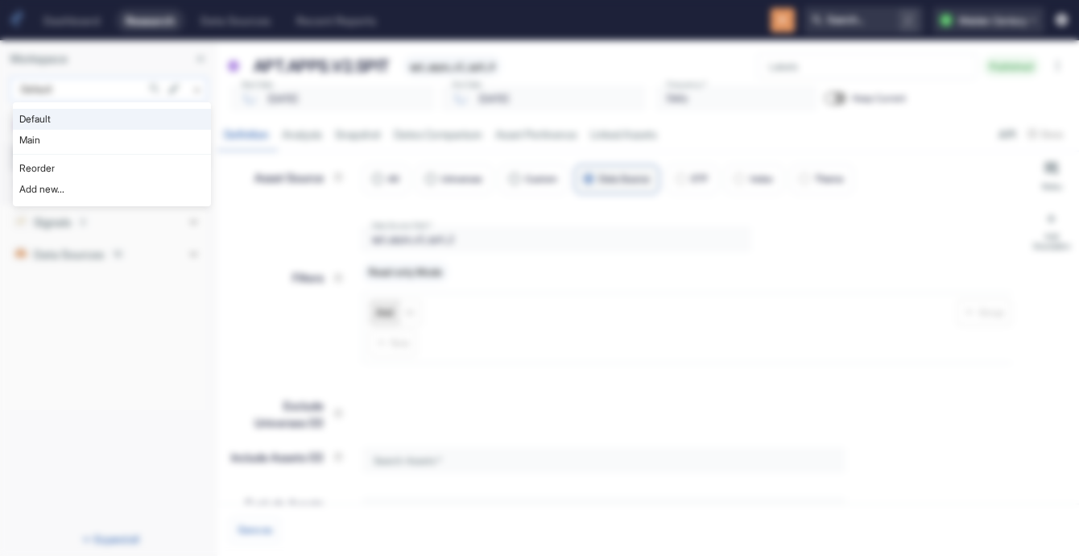
click at [193, 87] on body "Dashboard Research Data Sources Recent Reports Search... / Q Maiden Century Wor…" at bounding box center [539, 278] width 1079 height 556
type textarea "x"
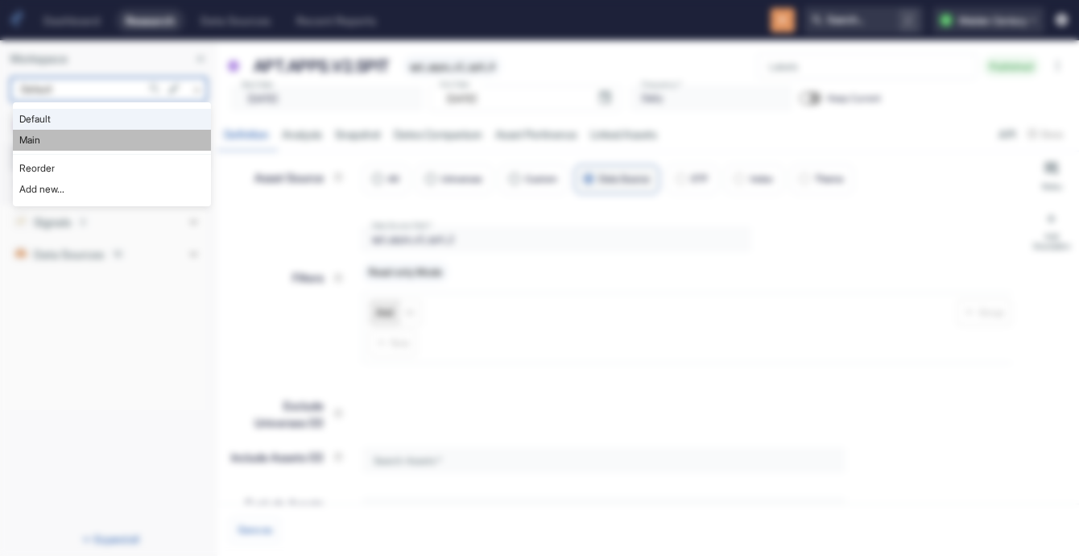
click at [156, 139] on li "Main" at bounding box center [112, 140] width 198 height 21
type input "1008"
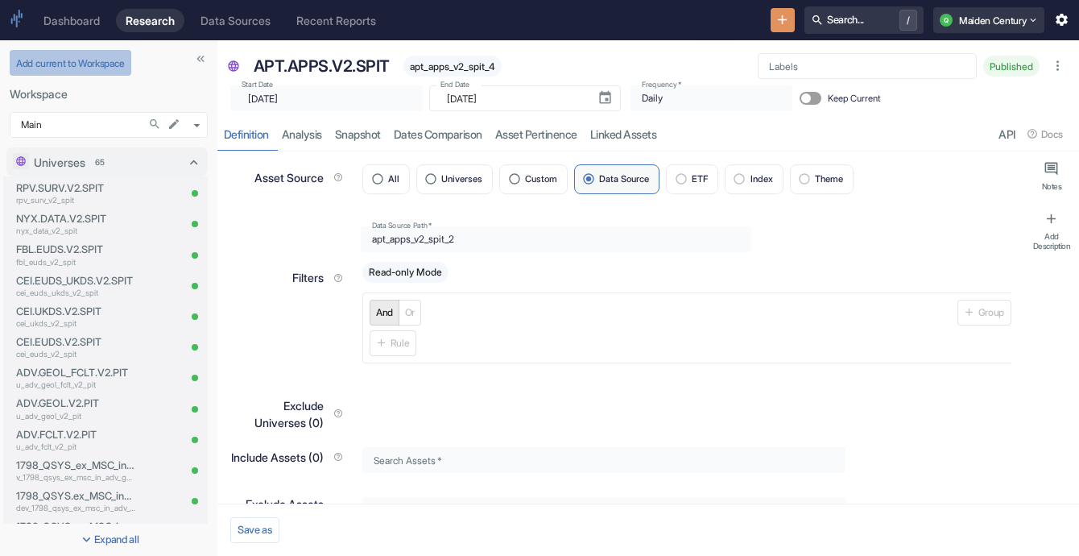
click at [122, 71] on button "Add current to Workspace" at bounding box center [71, 63] width 122 height 26
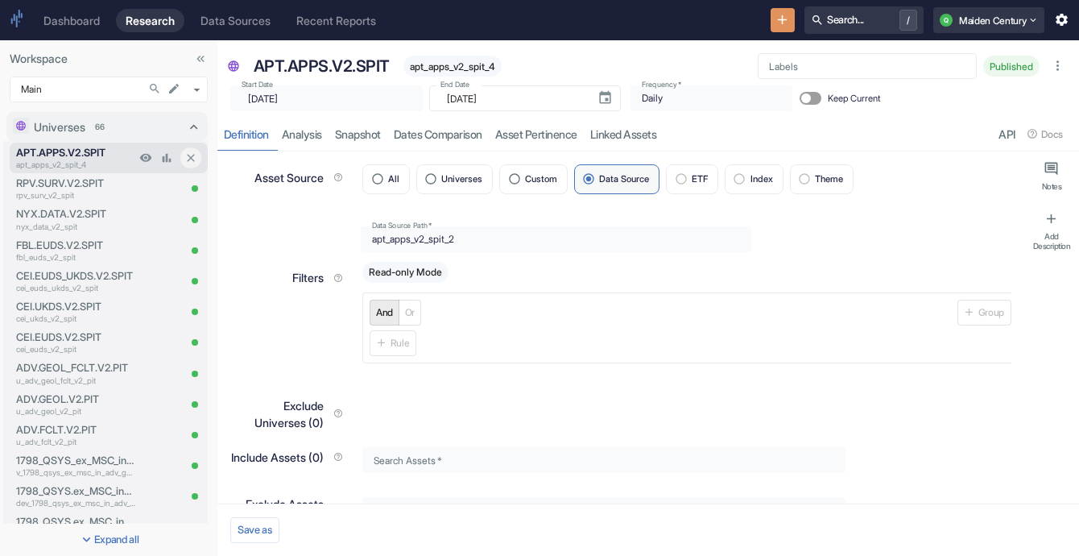
click at [81, 163] on p "apt_apps_v2_spit_4" at bounding box center [75, 165] width 119 height 12
type textarea "x"
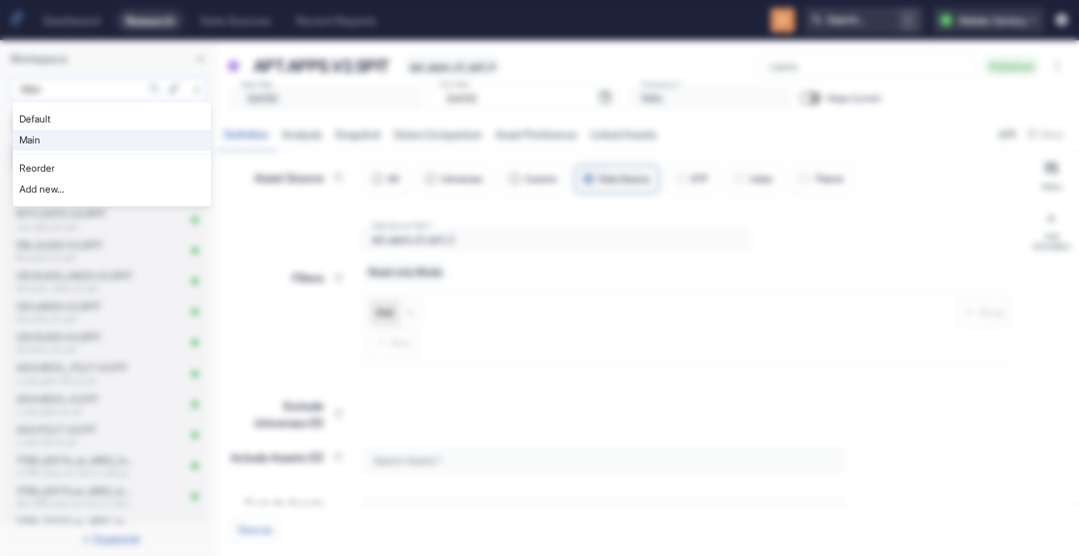
click at [191, 85] on body "Dashboard Research Data Sources Recent Reports Search... / Q Maiden Century Wor…" at bounding box center [539, 278] width 1079 height 556
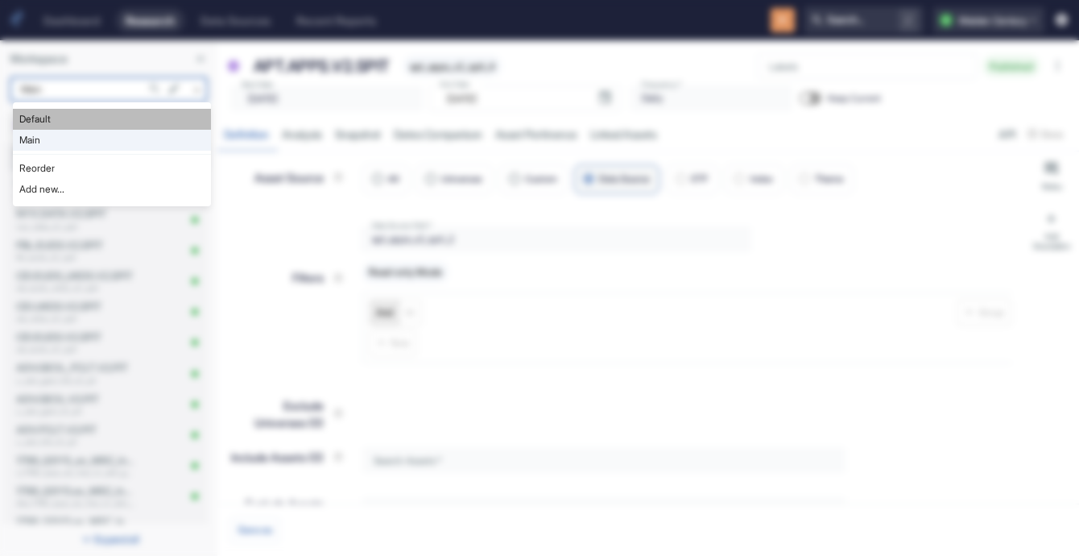
click at [151, 118] on li "Default" at bounding box center [112, 119] width 198 height 21
type input "983"
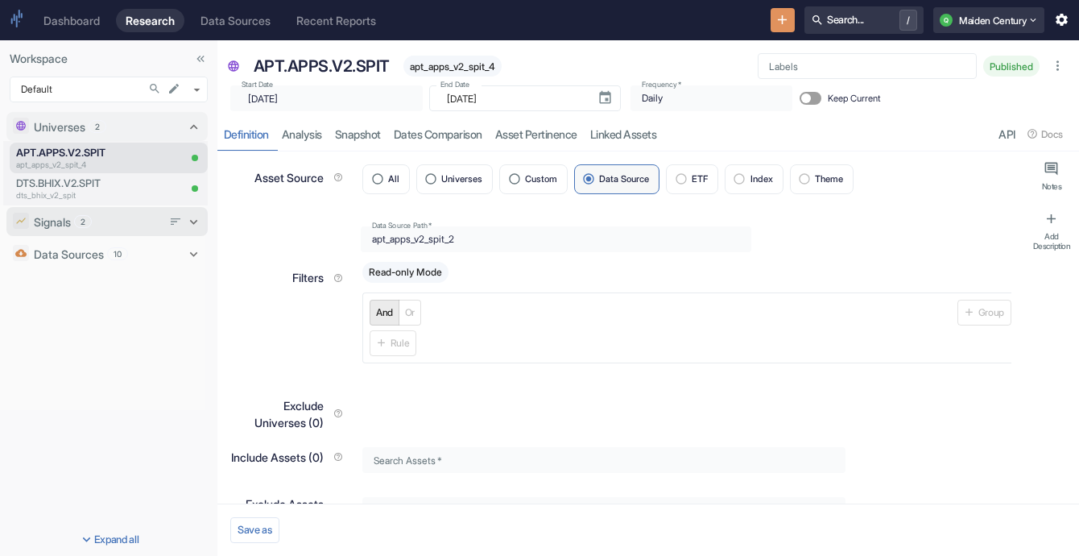
click at [101, 223] on div "Signals 2" at bounding box center [98, 221] width 128 height 17
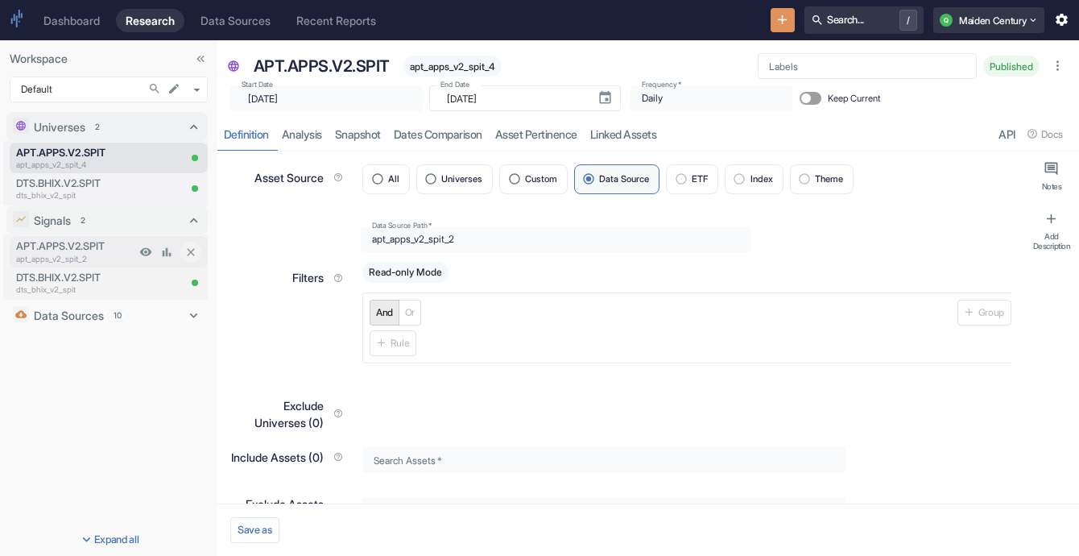
type textarea "x"
click at [103, 254] on p "apt_apps_v2_spit_2" at bounding box center [75, 259] width 119 height 12
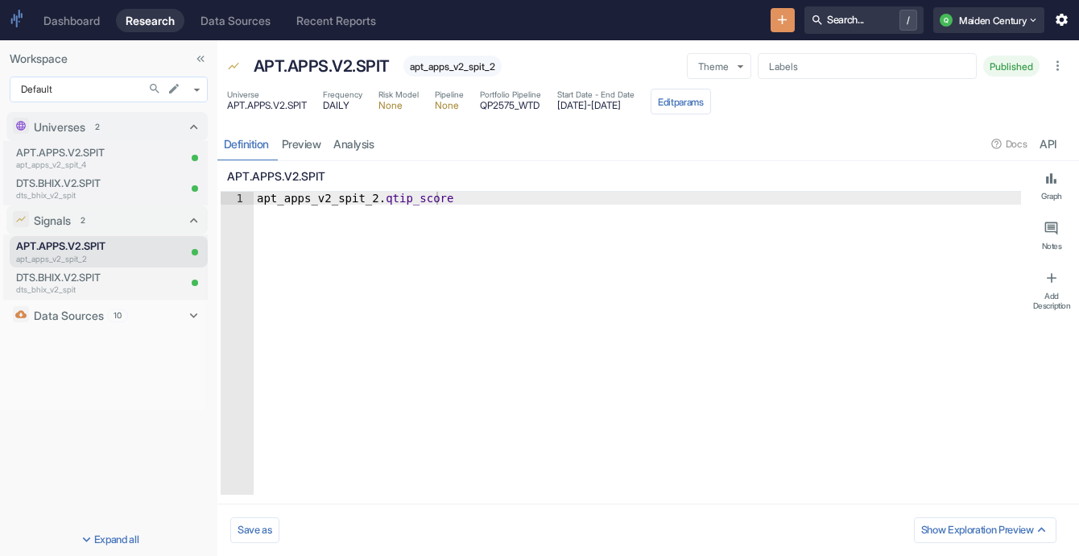
type textarea "x"
click at [113, 184] on p "DTS.BHIX.V2.SPIT" at bounding box center [75, 183] width 119 height 15
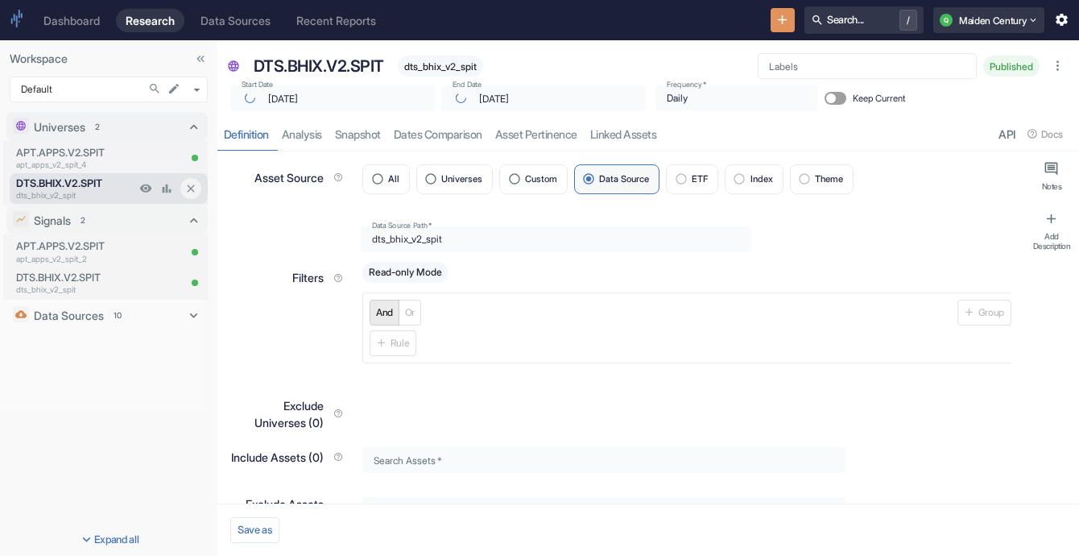
type textarea "x"
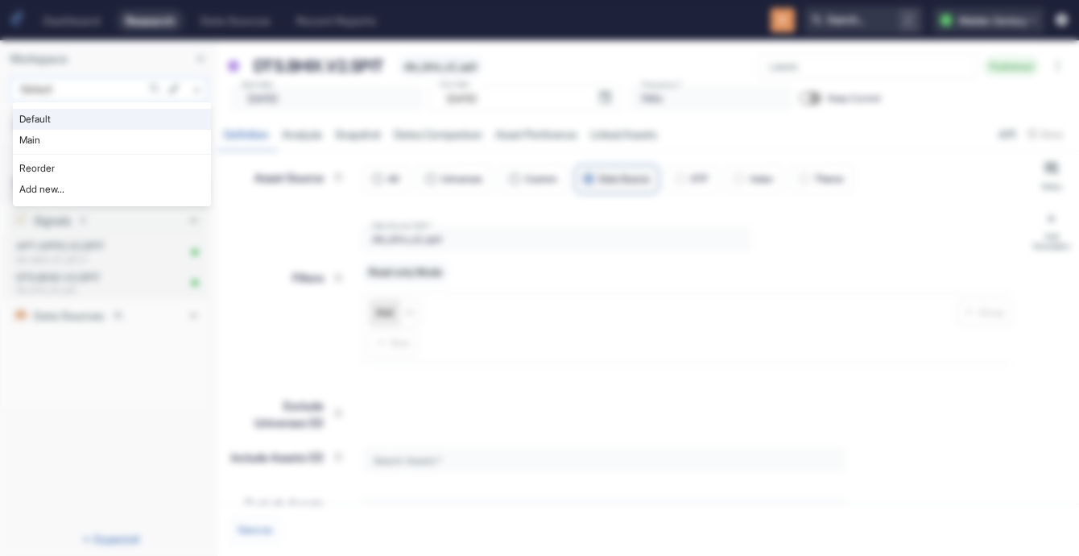
click at [110, 83] on body "Dashboard Research Data Sources Recent Reports Search... / Q Maiden Century Wor…" at bounding box center [539, 278] width 1079 height 556
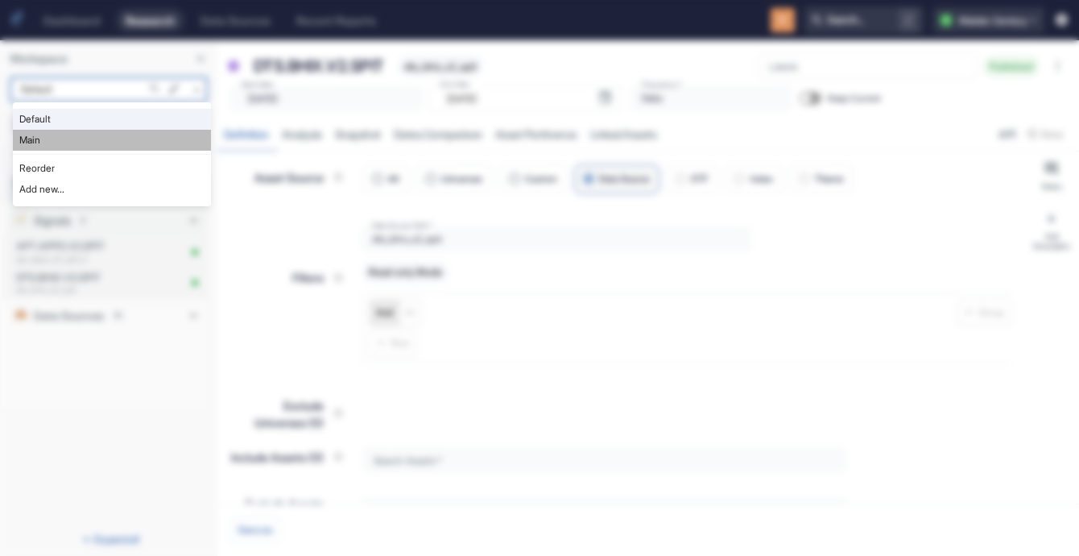
click at [108, 135] on li "Main" at bounding box center [112, 140] width 198 height 21
type input "1008"
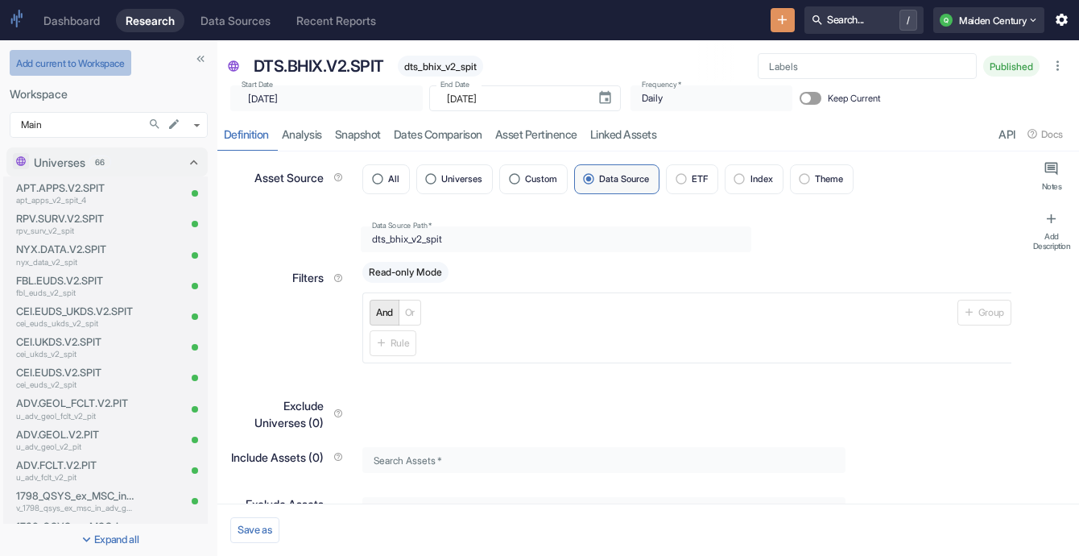
click at [100, 67] on button "Add current to Workspace" at bounding box center [71, 63] width 122 height 26
type textarea "x"
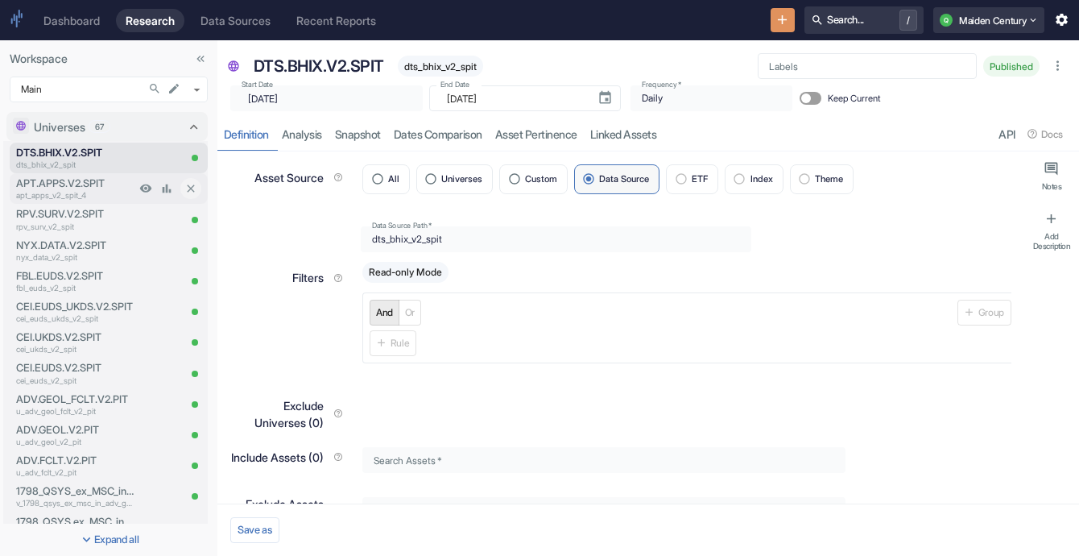
click at [78, 197] on p "apt_apps_v2_spit_4" at bounding box center [75, 195] width 119 height 12
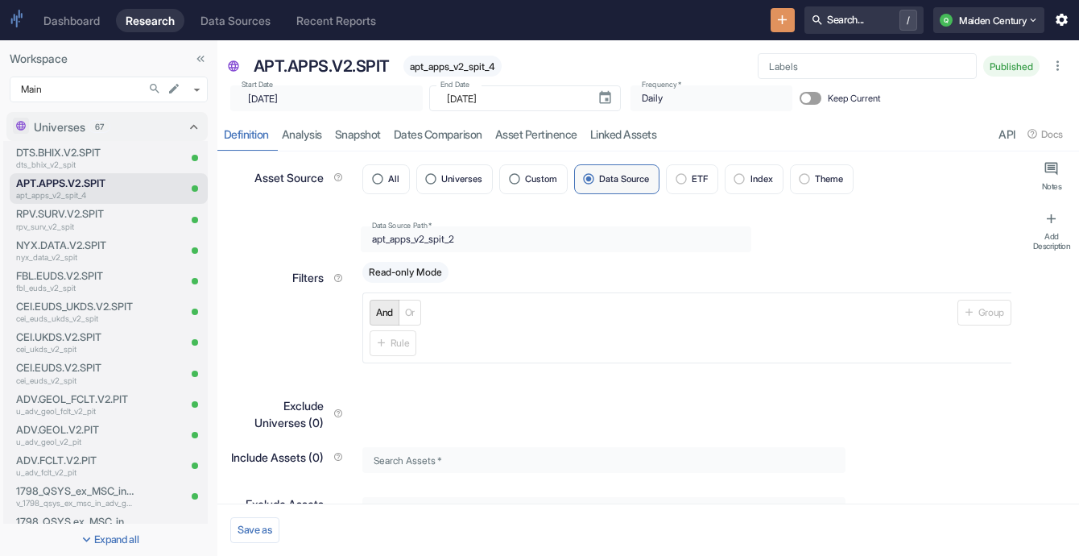
click at [456, 70] on span "apt_apps_v2_spit_4" at bounding box center [453, 66] width 98 height 12
click at [263, 301] on div "Filters" at bounding box center [284, 309] width 132 height 110
click at [458, 57] on div "apt_apps_v2_spit_4" at bounding box center [453, 66] width 98 height 21
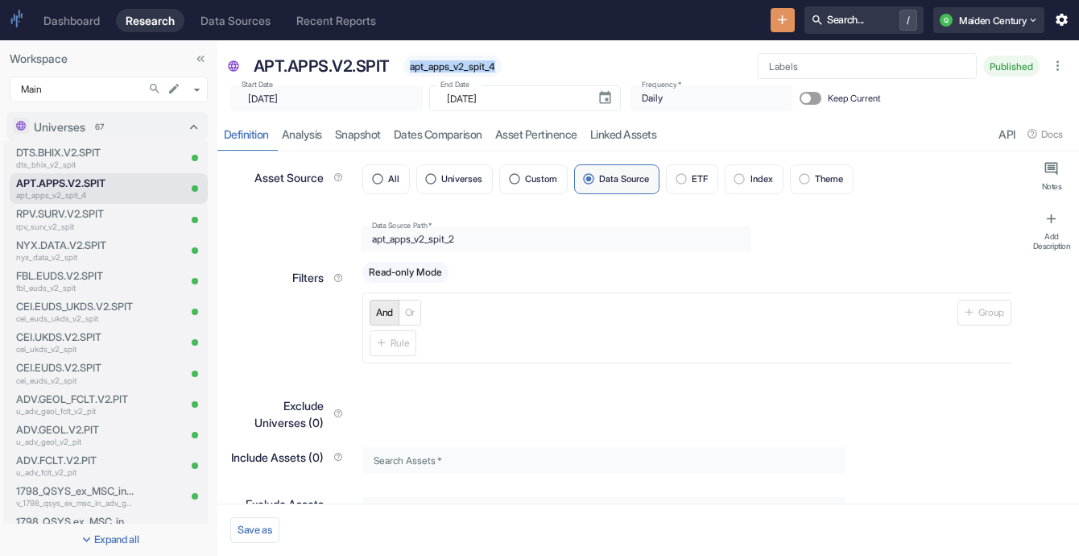
click at [458, 57] on div "apt_apps_v2_spit_4" at bounding box center [453, 66] width 98 height 21
click at [243, 261] on div "Filters" at bounding box center [284, 309] width 132 height 110
type textarea "x"
click at [69, 165] on p "dts_bhix_v2_spit" at bounding box center [75, 165] width 119 height 12
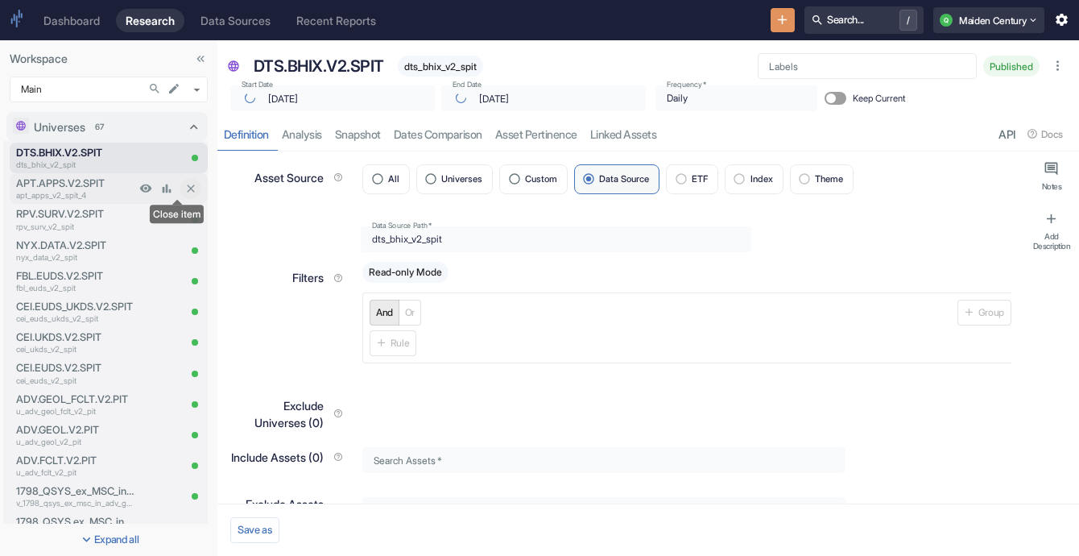
type textarea "x"
click at [97, 173] on div "APT.APPS.V2.SPIT apt_apps_v2_spit_4" at bounding box center [73, 188] width 126 height 31
click at [93, 183] on p "APT.APPS.V2.SPIT" at bounding box center [75, 183] width 119 height 15
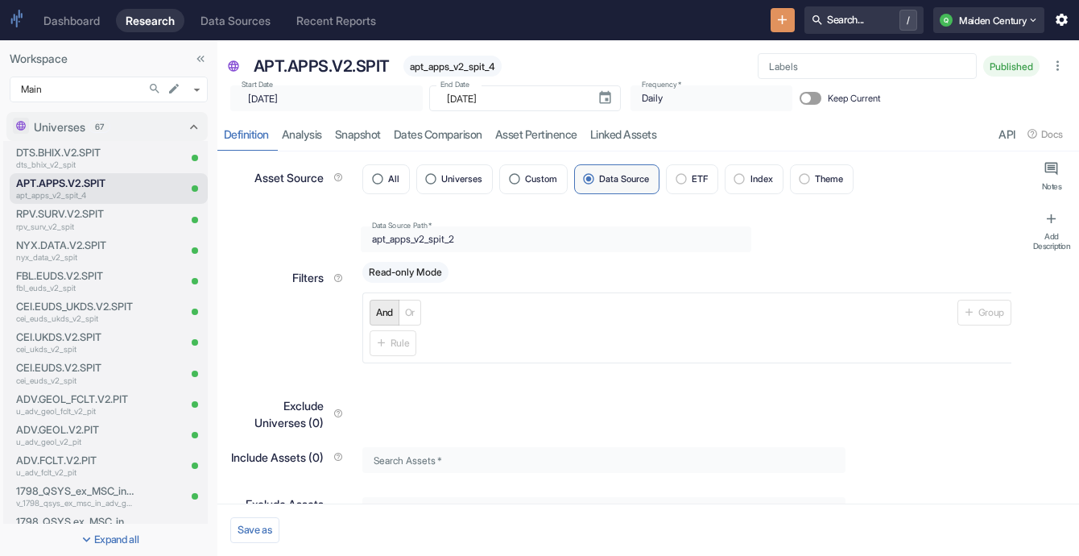
click at [818, 130] on div "resource tabs" at bounding box center [828, 134] width 329 height 33
type textarea "x"
click at [99, 154] on p "DTS.BHIX.V2.SPIT" at bounding box center [75, 152] width 119 height 15
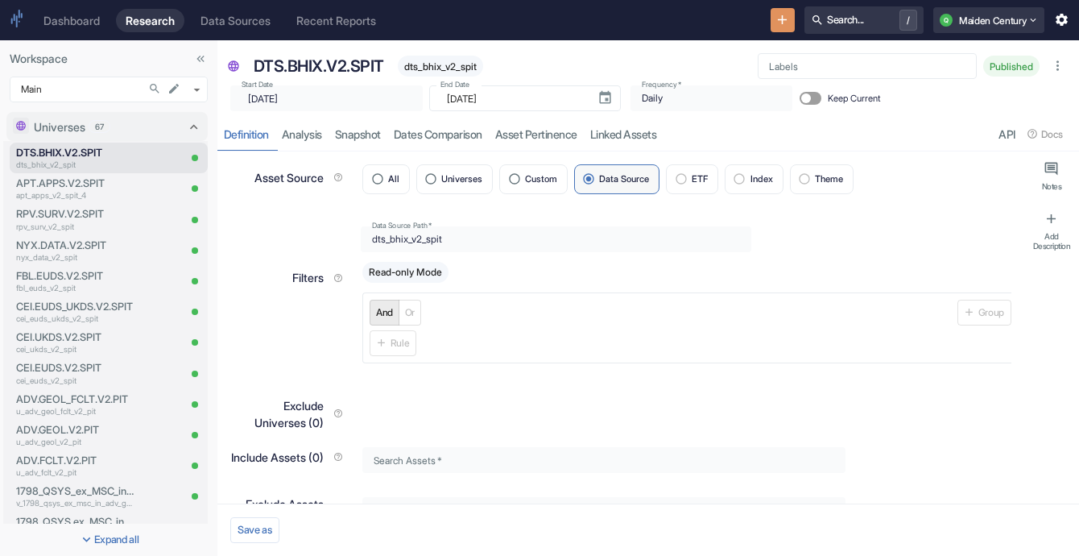
type textarea "x"
click at [43, 179] on p "APT.APPS.V2.SPIT" at bounding box center [75, 183] width 119 height 15
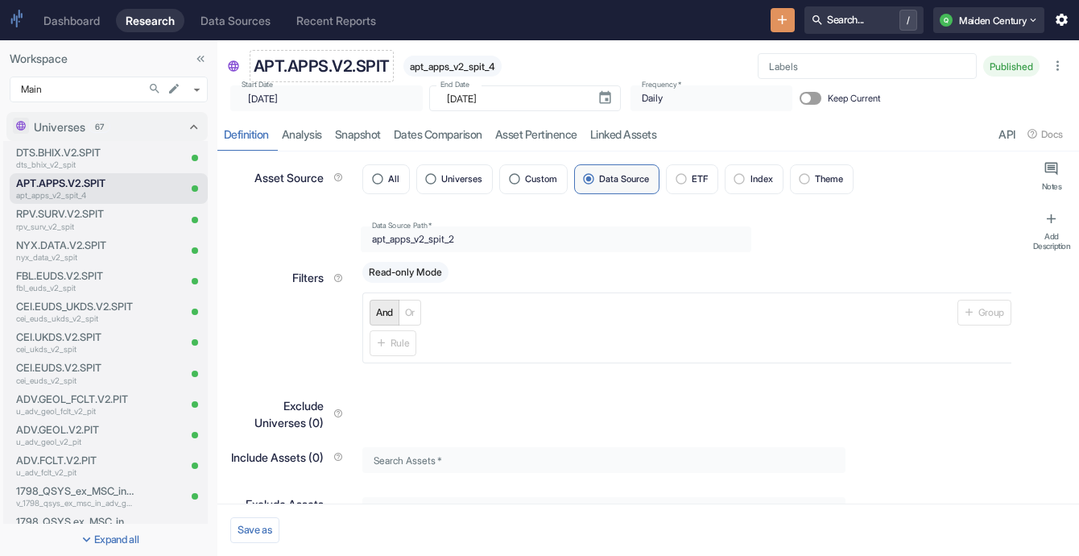
click at [314, 64] on p "APT.APPS.V2.SPIT" at bounding box center [322, 66] width 136 height 24
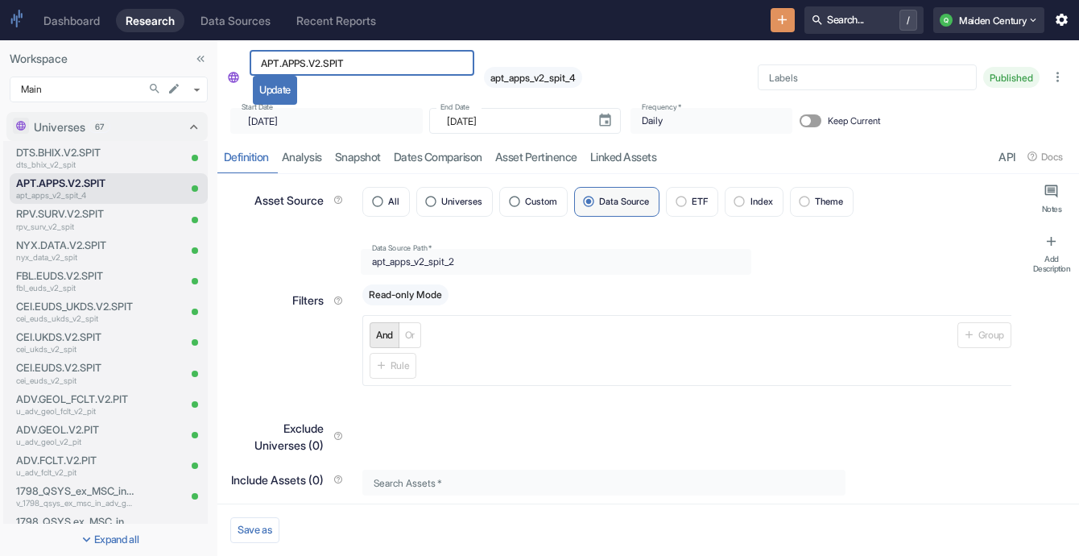
click at [314, 64] on input "APT.APPS.V2.SPIT" at bounding box center [362, 63] width 225 height 26
click at [222, 168] on link "Definition" at bounding box center [247, 156] width 58 height 33
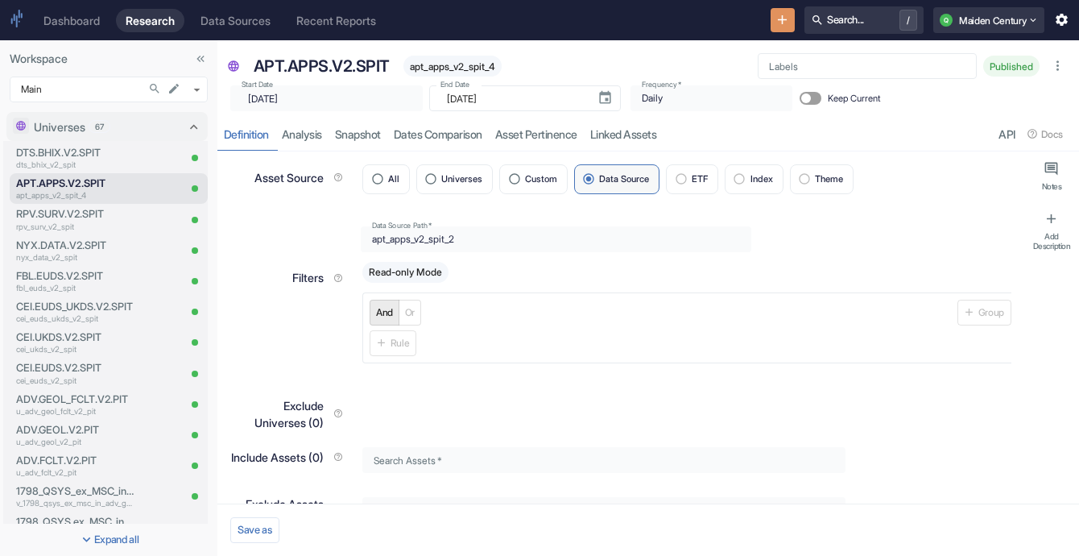
type textarea "x"
click at [787, 120] on div "resource tabs" at bounding box center [828, 134] width 329 height 33
click at [71, 162] on p "dts_bhix_v2_spit" at bounding box center [75, 165] width 119 height 12
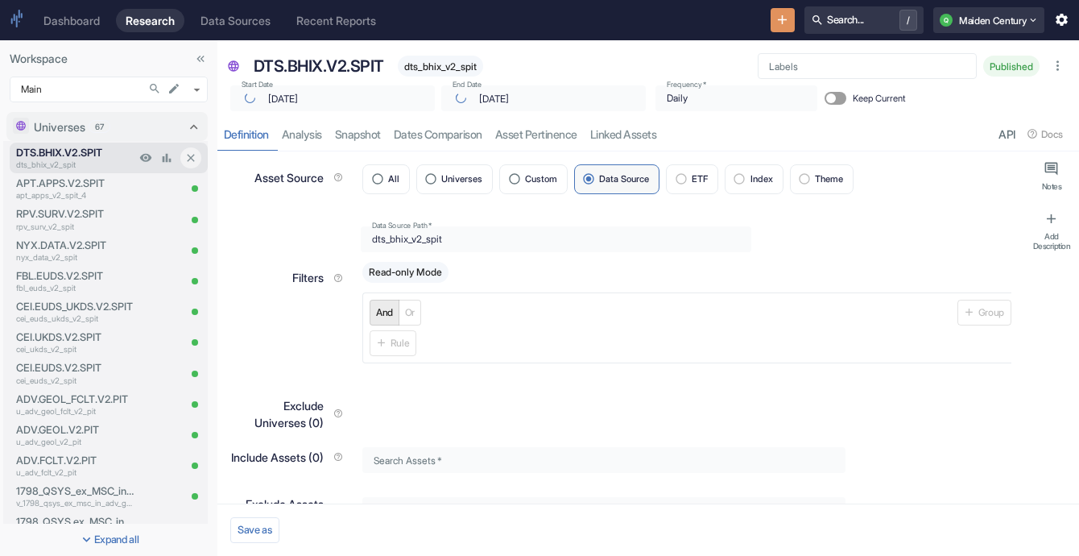
type textarea "x"
click at [798, 90] on label "Keep Current" at bounding box center [837, 98] width 88 height 26
click at [798, 92] on input "Keep Current" at bounding box center [806, 98] width 39 height 13
checkbox input "true"
click at [116, 162] on p "dts_bhix_v2_spit" at bounding box center [75, 165] width 119 height 12
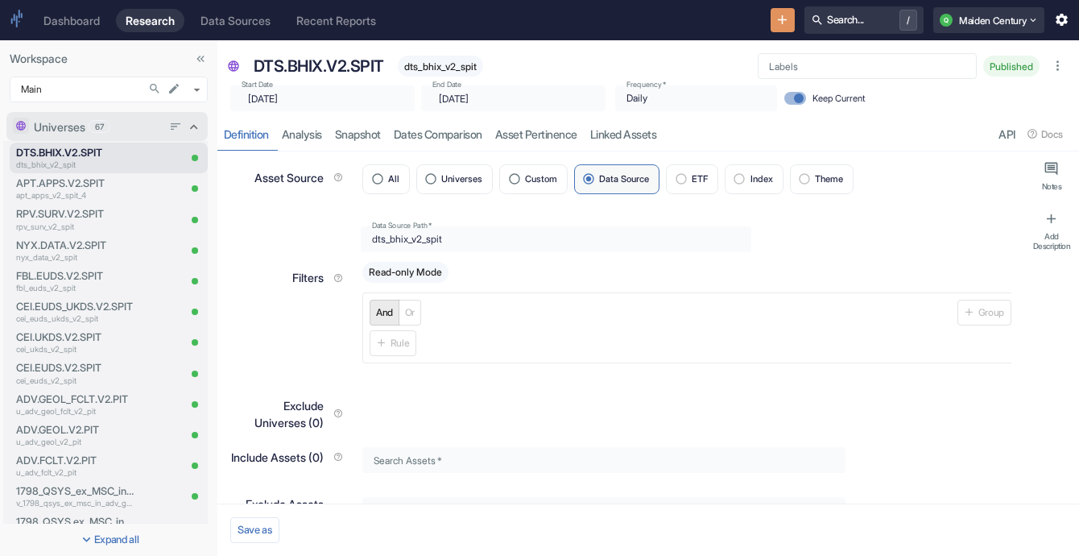
click at [121, 120] on div "Universes 67" at bounding box center [98, 126] width 128 height 17
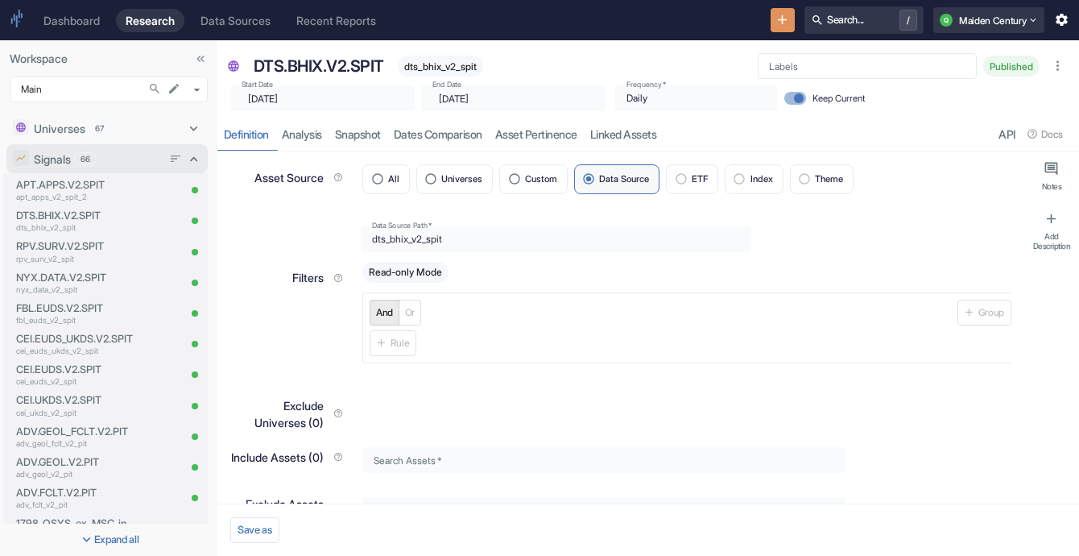
click at [118, 155] on div "Signals 66" at bounding box center [98, 159] width 128 height 17
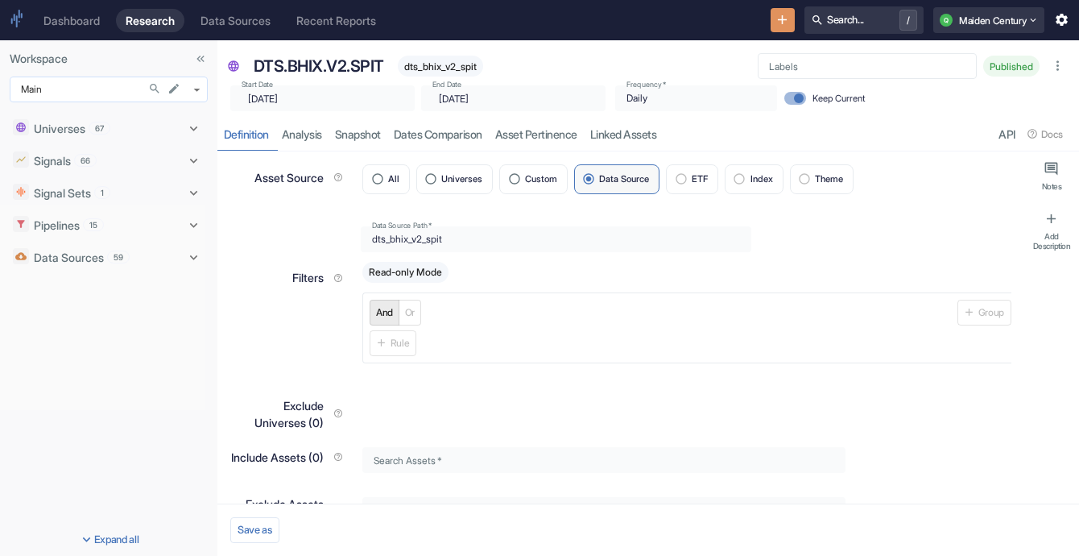
type textarea "x"
click at [118, 77] on body "Dashboard Research Data Sources Recent Reports Search... / Q Maiden Century Wor…" at bounding box center [539, 278] width 1079 height 556
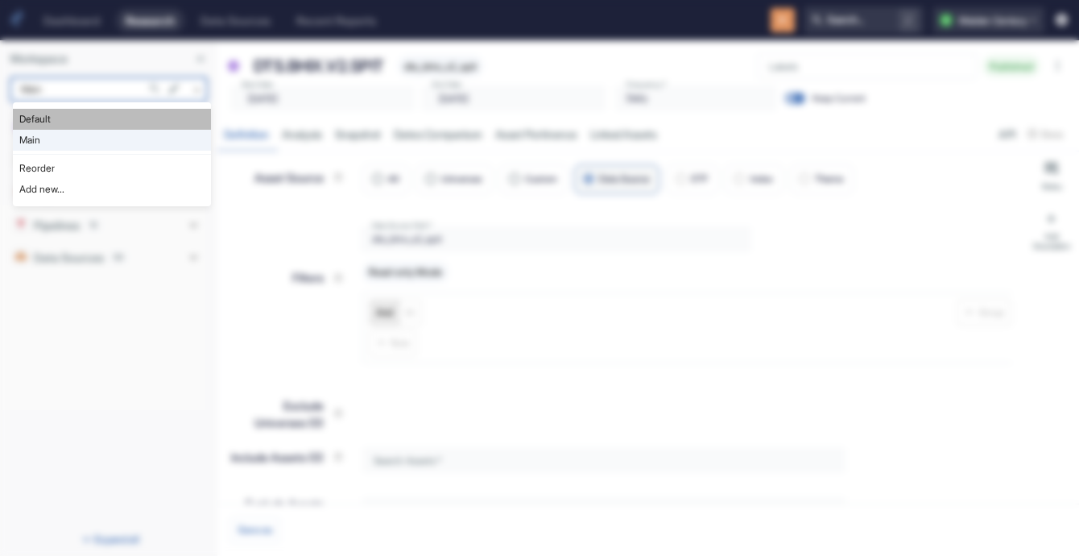
click at [100, 121] on li "Default" at bounding box center [112, 119] width 198 height 21
type input "983"
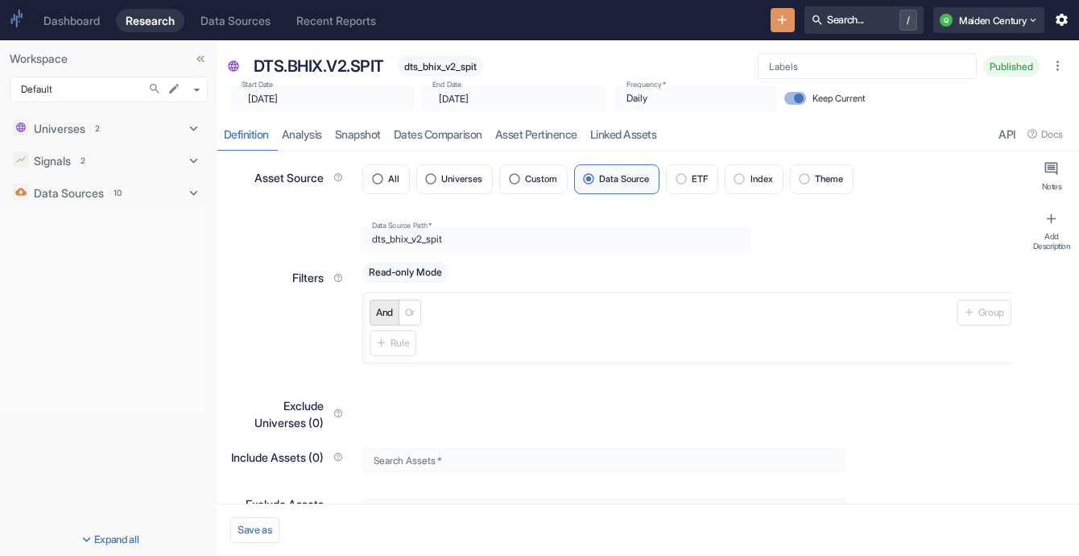
click at [100, 122] on div "2" at bounding box center [98, 128] width 18 height 13
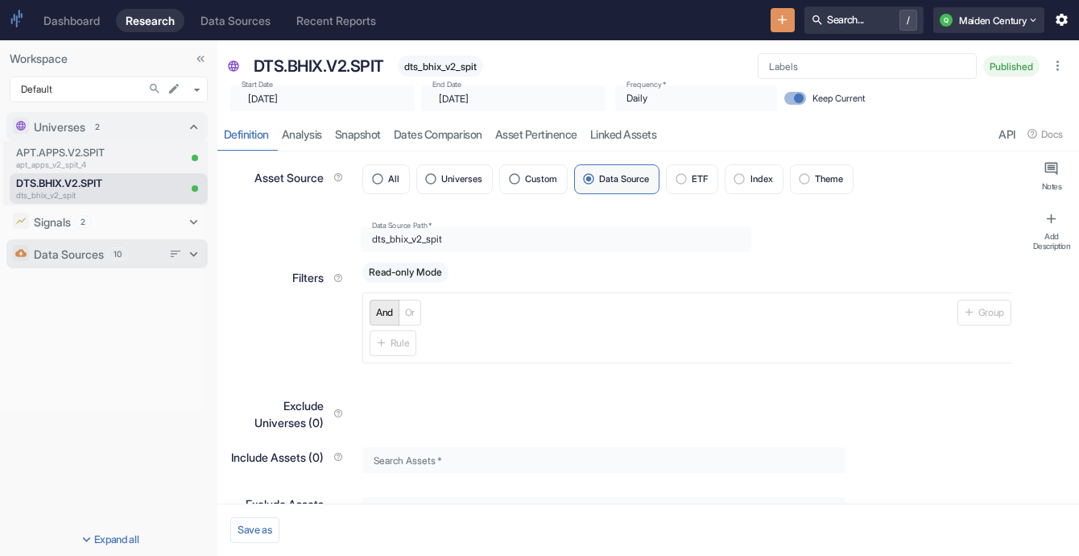
click at [94, 256] on p "Data Sources" at bounding box center [69, 254] width 70 height 17
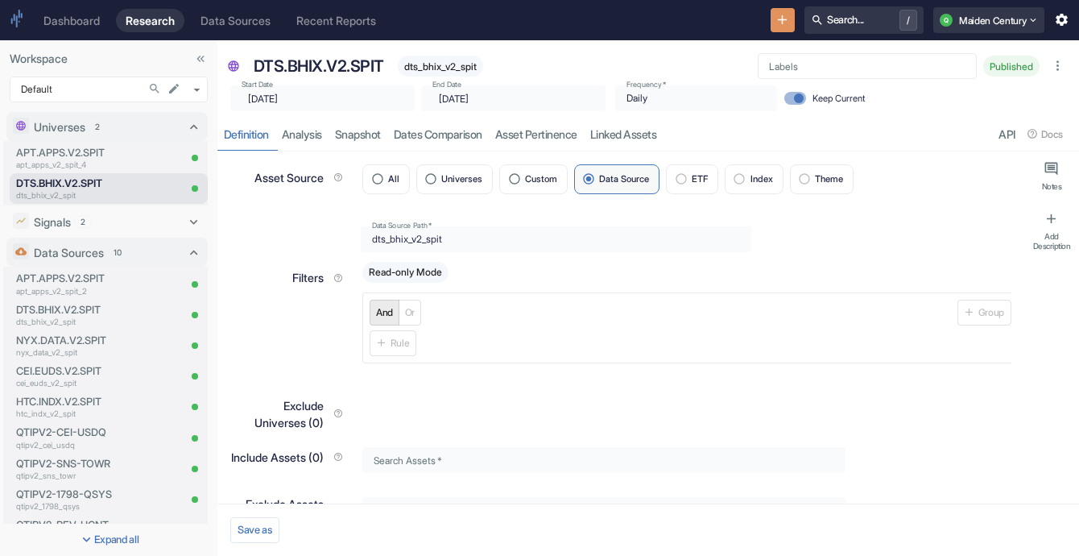
click at [626, 98] on div "Daily" at bounding box center [696, 98] width 162 height 26
click at [88, 187] on p "DTS.BHIX.V2.SPIT" at bounding box center [75, 183] width 119 height 15
type textarea "x"
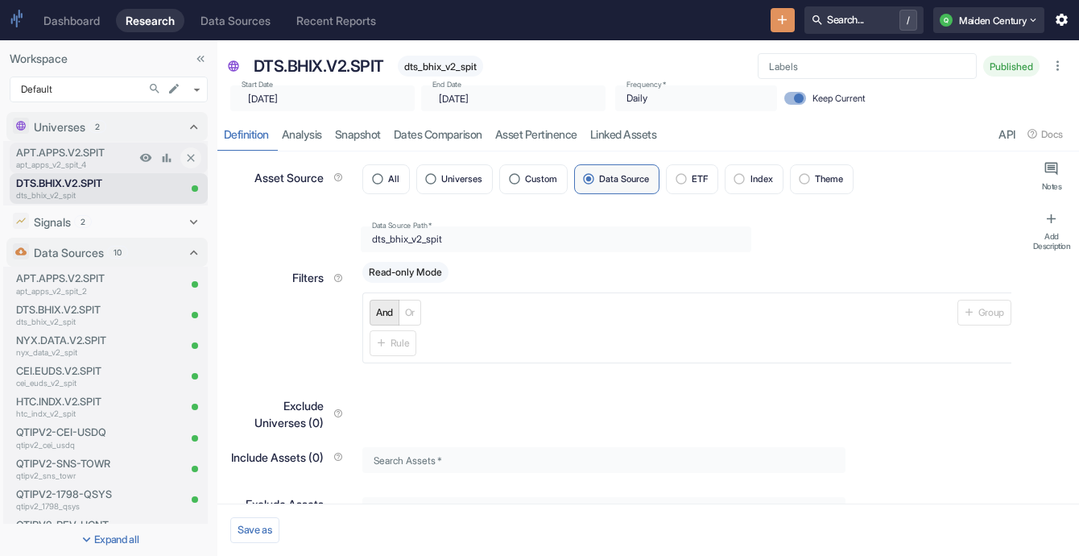
click at [100, 160] on p "apt_apps_v2_spit_4" at bounding box center [75, 165] width 119 height 12
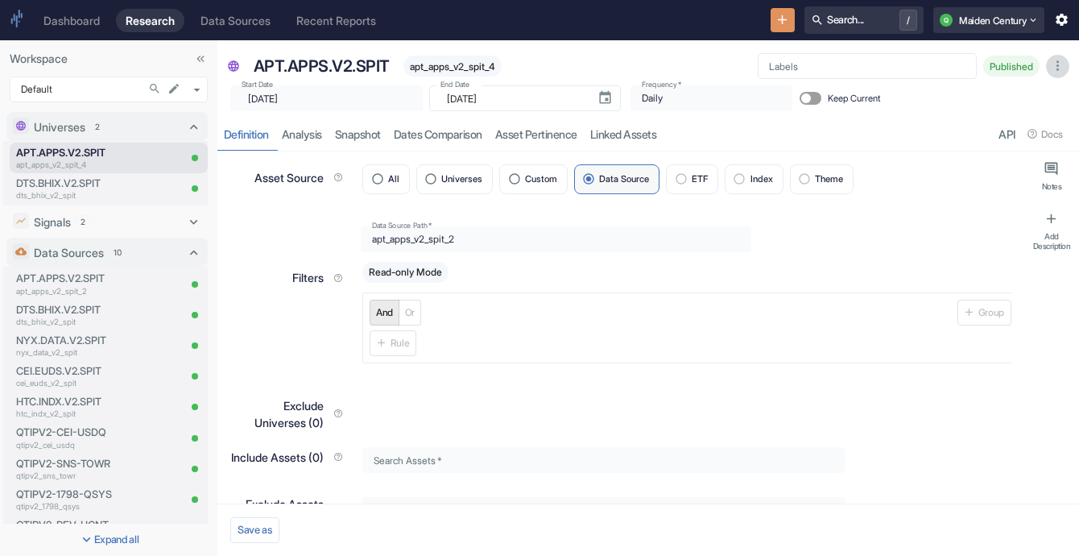
click at [1051, 63] on icon "button" at bounding box center [1057, 65] width 15 height 15
click at [830, 213] on div "Data Source Path   * apt_apps_v2_spit_2 Data Source Path   *" at bounding box center [620, 232] width 781 height 39
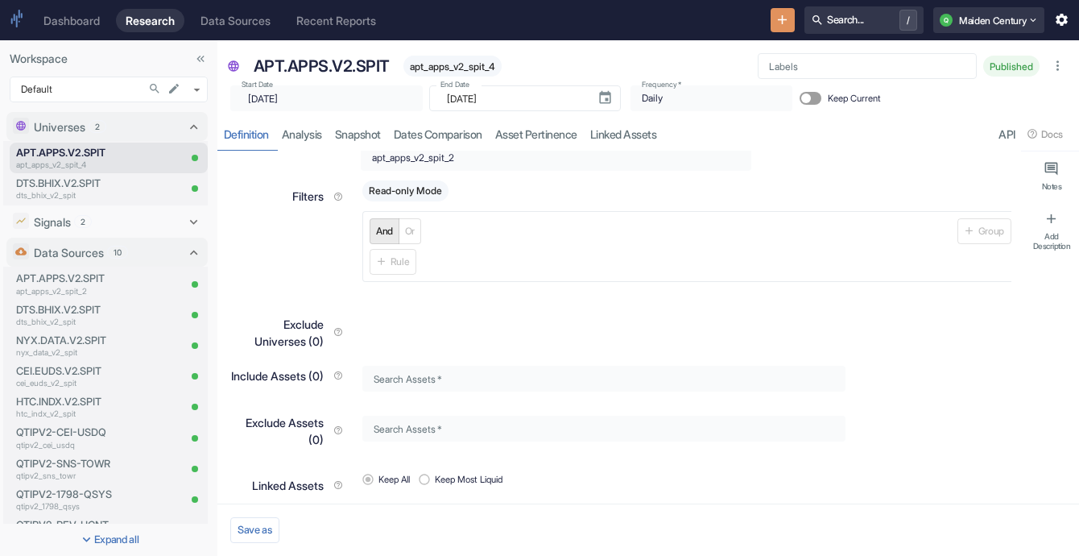
scroll to position [140, 0]
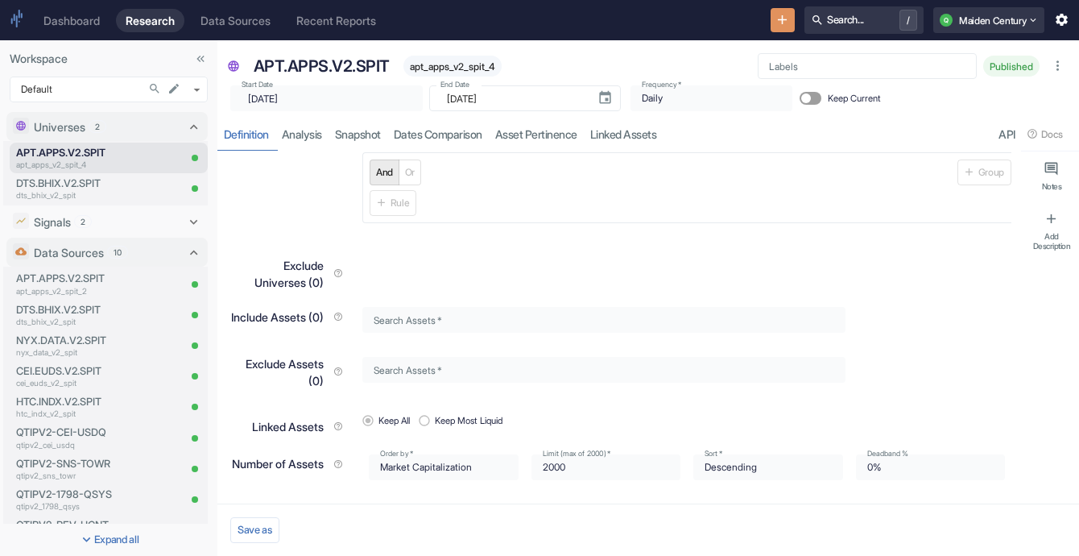
type textarea "x"
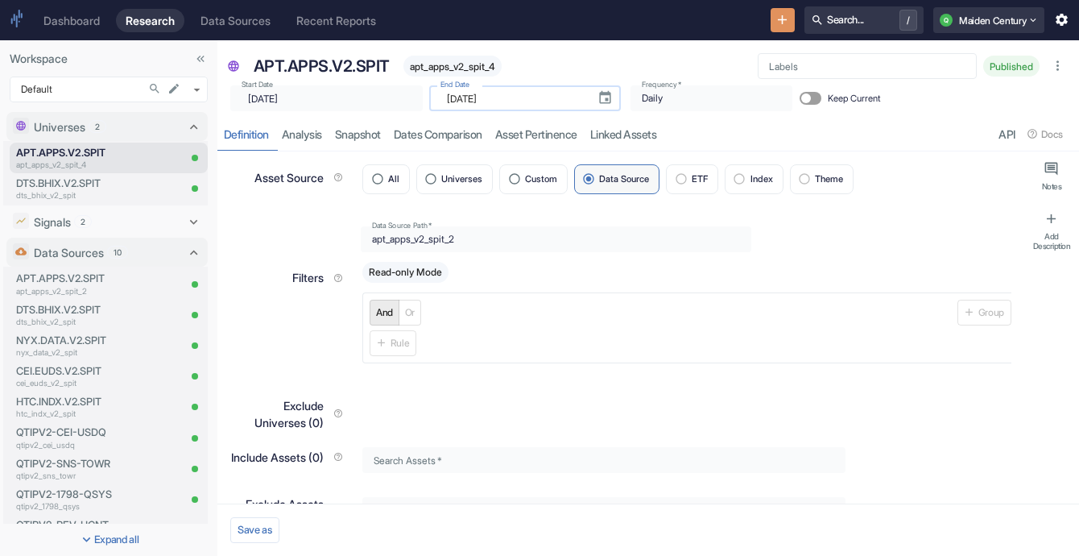
click at [483, 93] on input "[DATE]" at bounding box center [516, 98] width 138 height 26
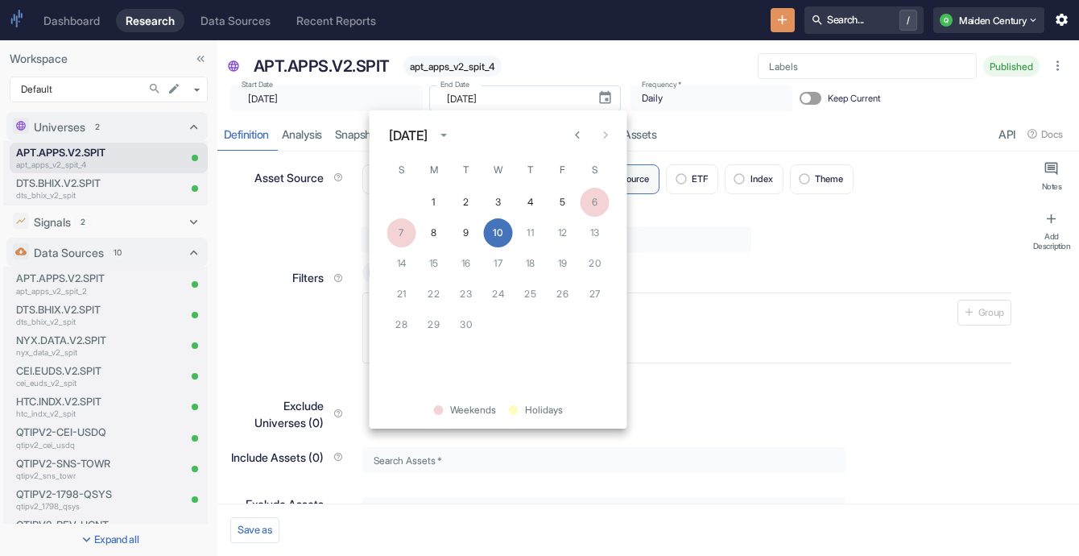
click at [483, 93] on input "[DATE]" at bounding box center [516, 98] width 138 height 26
